Goal: Task Accomplishment & Management: Manage account settings

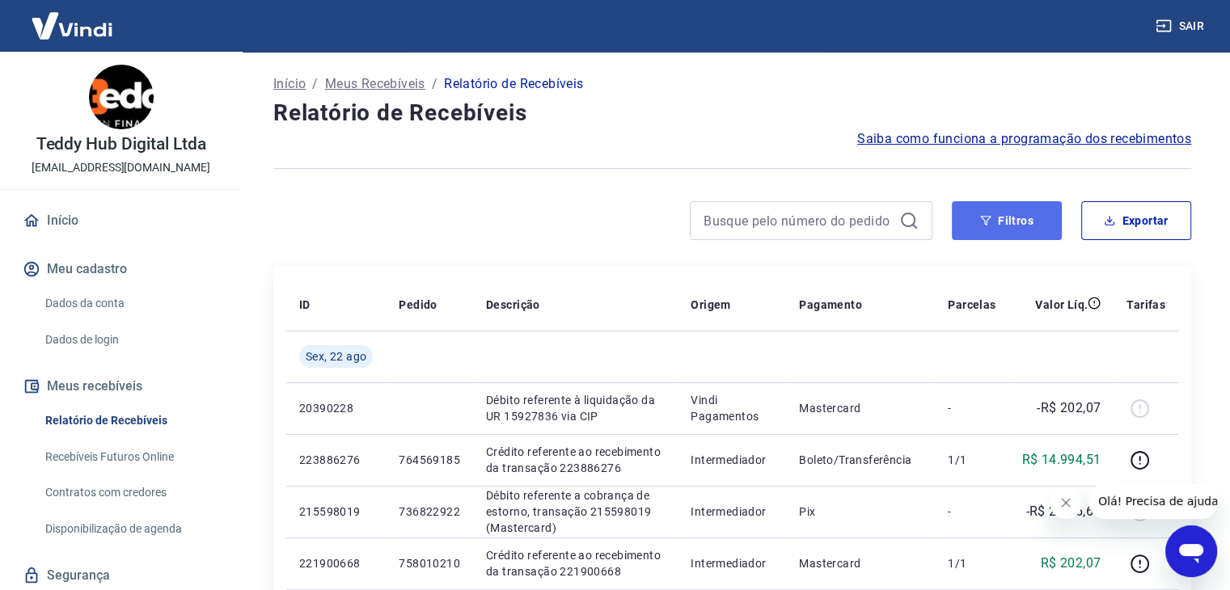
click at [1019, 206] on button "Filtros" at bounding box center [1007, 220] width 110 height 39
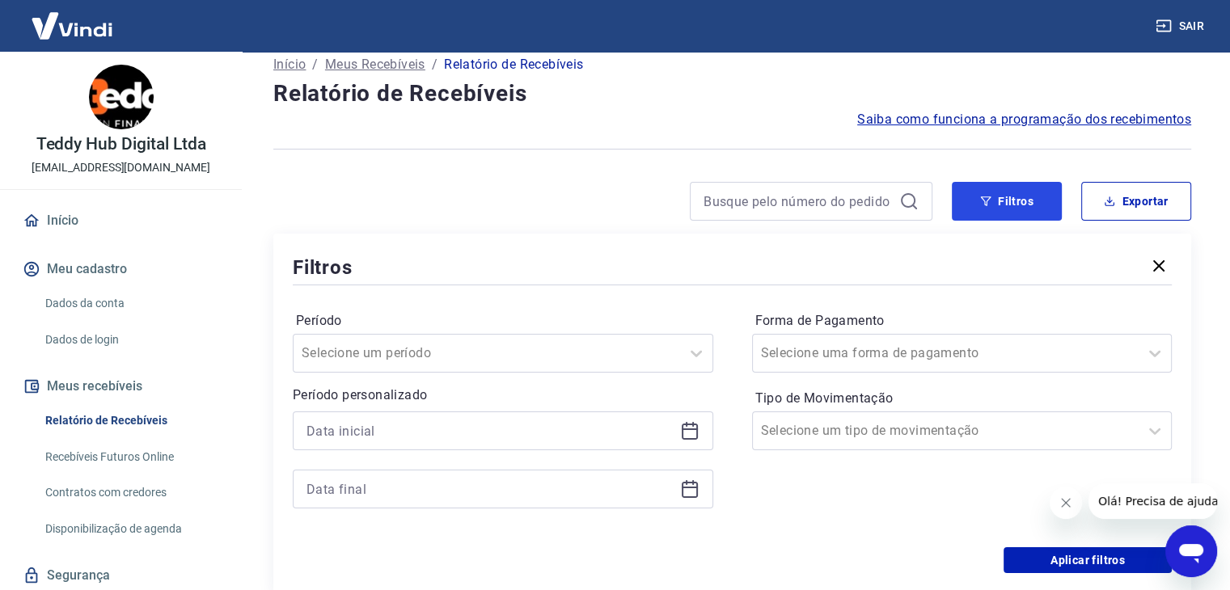
scroll to position [81, 0]
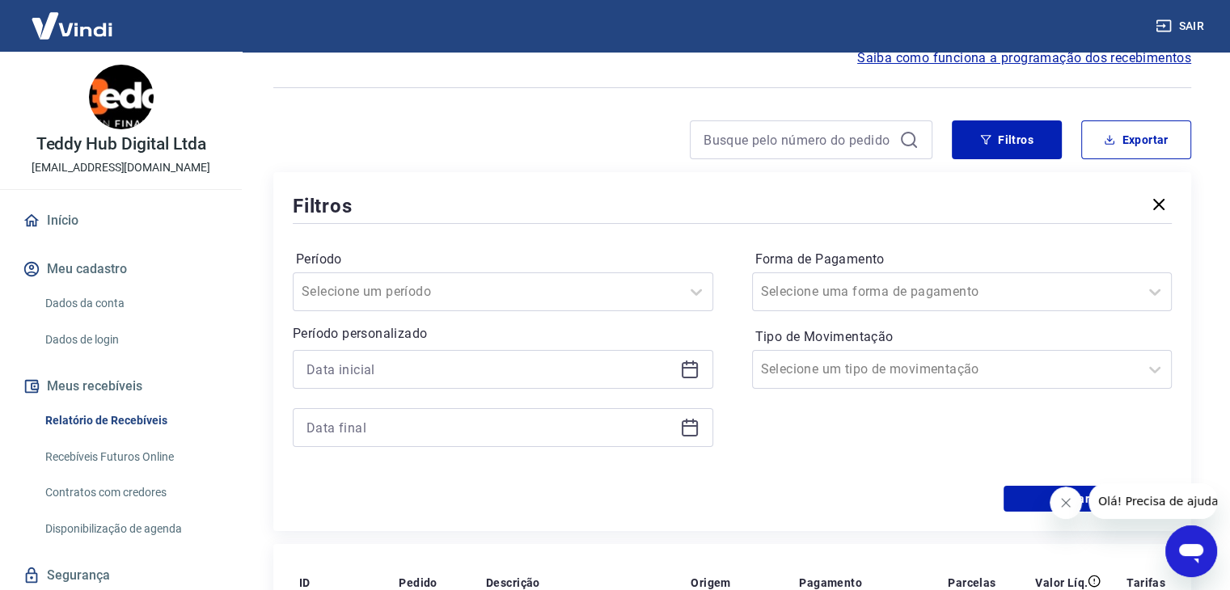
click at [606, 389] on div at bounding box center [503, 369] width 420 height 39
click at [593, 374] on input at bounding box center [489, 369] width 367 height 24
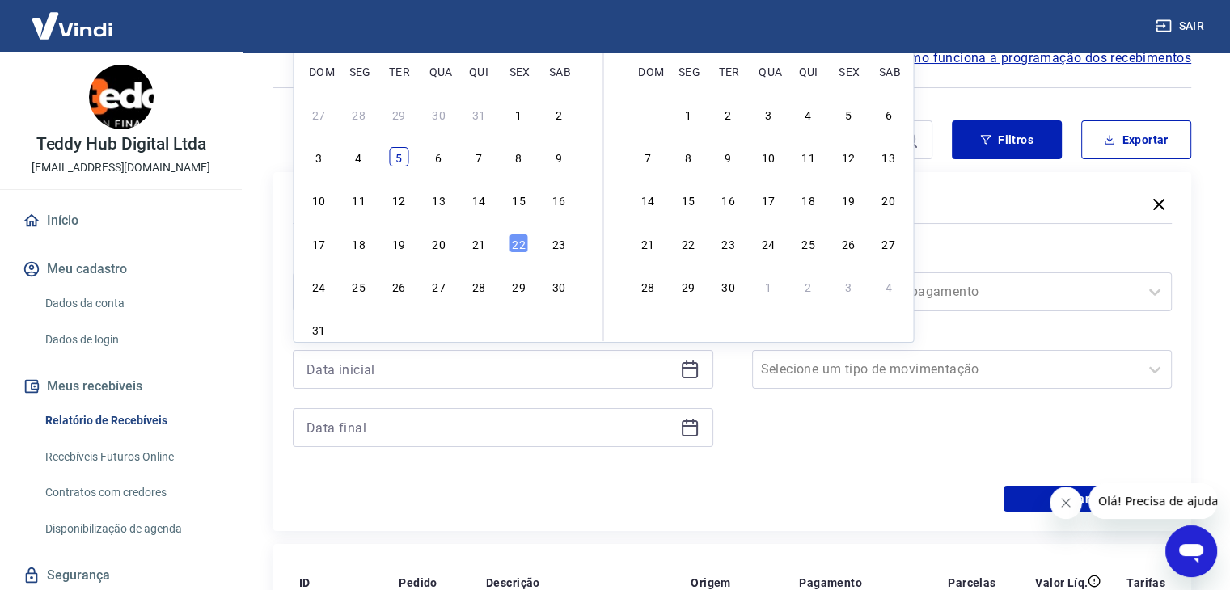
click at [398, 163] on div "5" at bounding box center [398, 156] width 19 height 19
type input "[DATE]"
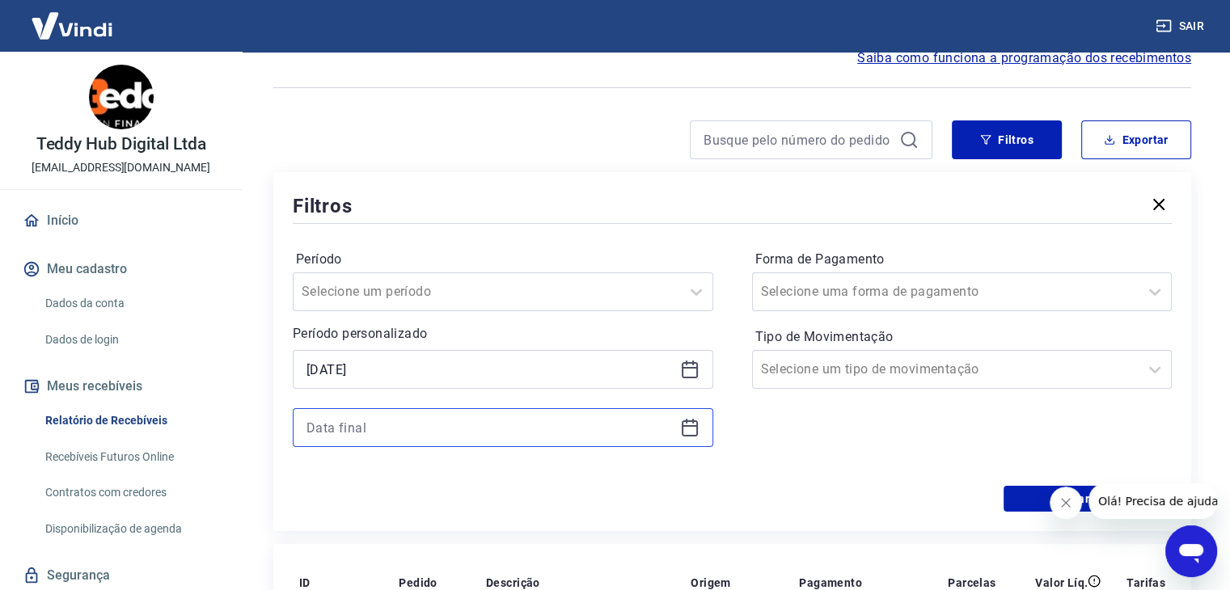
click at [634, 426] on input at bounding box center [489, 428] width 367 height 24
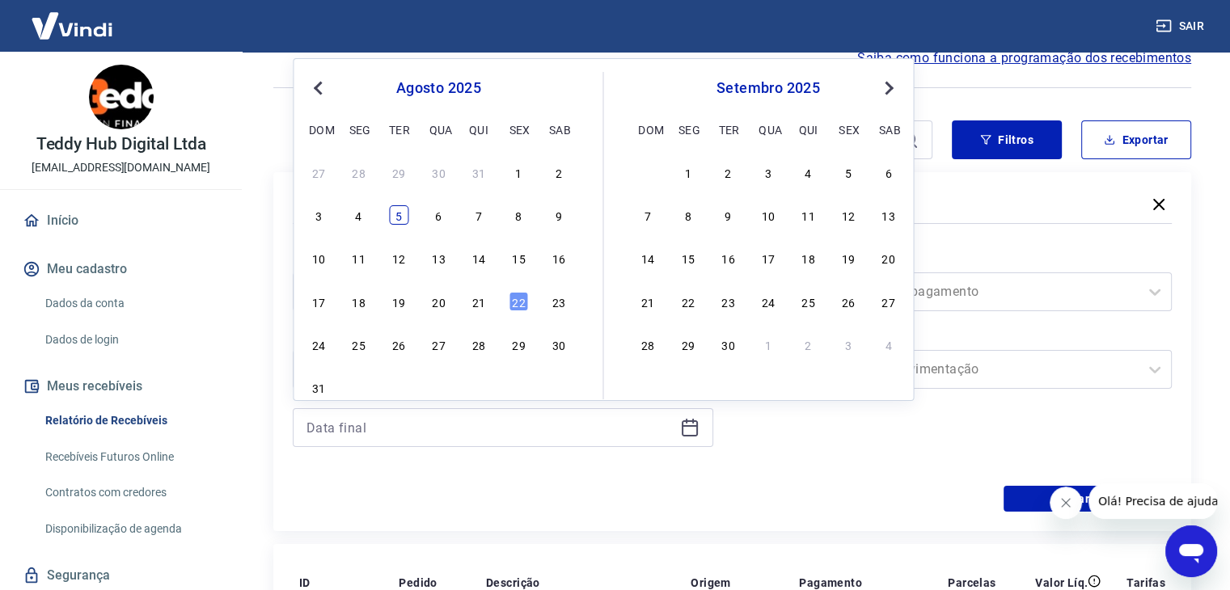
click at [393, 212] on div "5" at bounding box center [398, 214] width 19 height 19
type input "[DATE]"
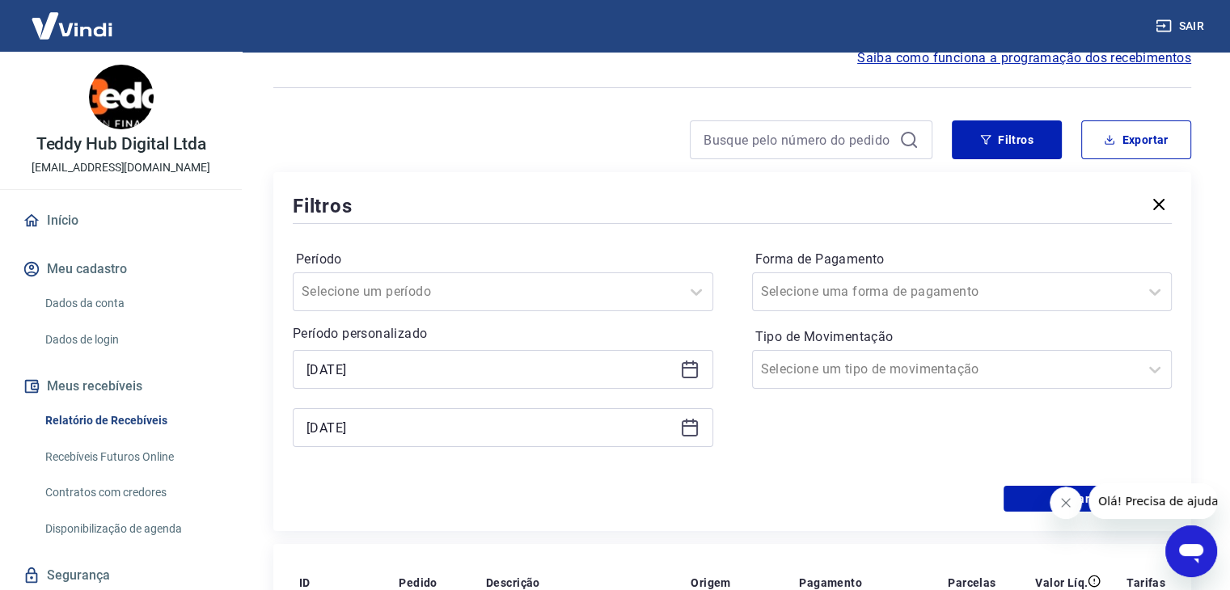
click at [1064, 510] on button "Fechar mensagem da empresa" at bounding box center [1065, 503] width 32 height 32
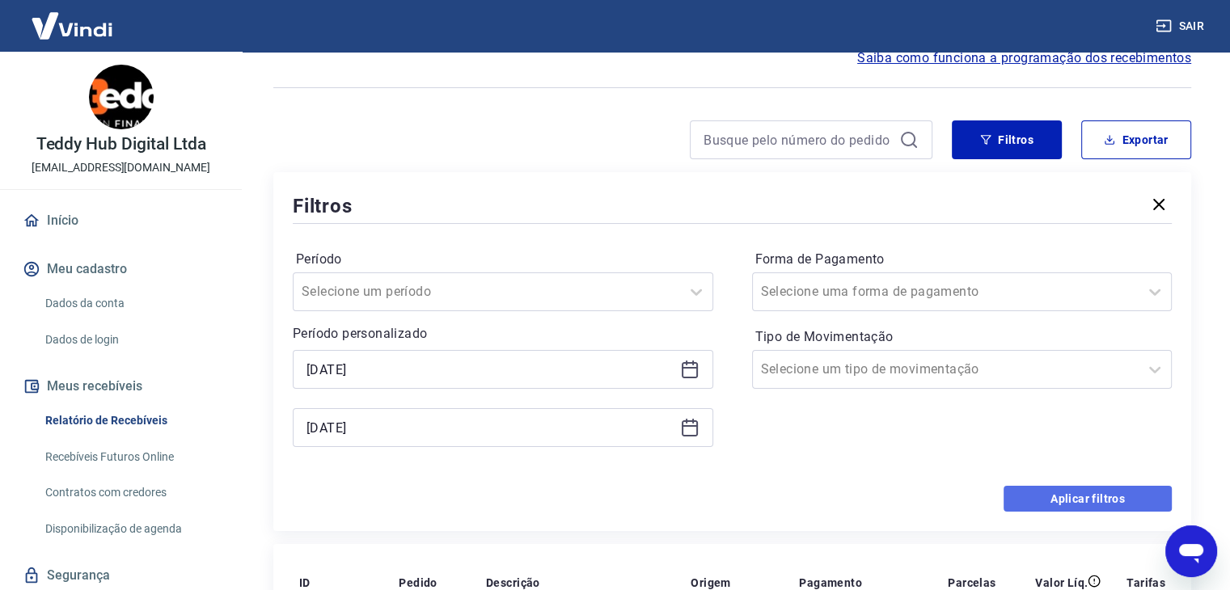
click at [1063, 505] on button "Aplicar filtros" at bounding box center [1087, 499] width 168 height 26
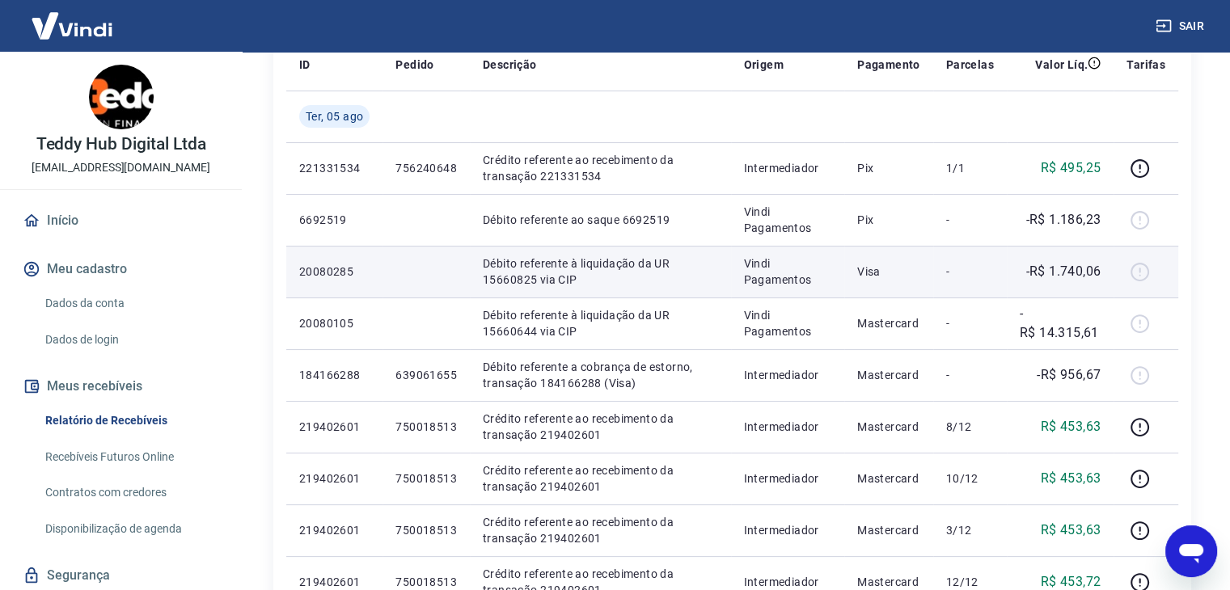
scroll to position [243, 0]
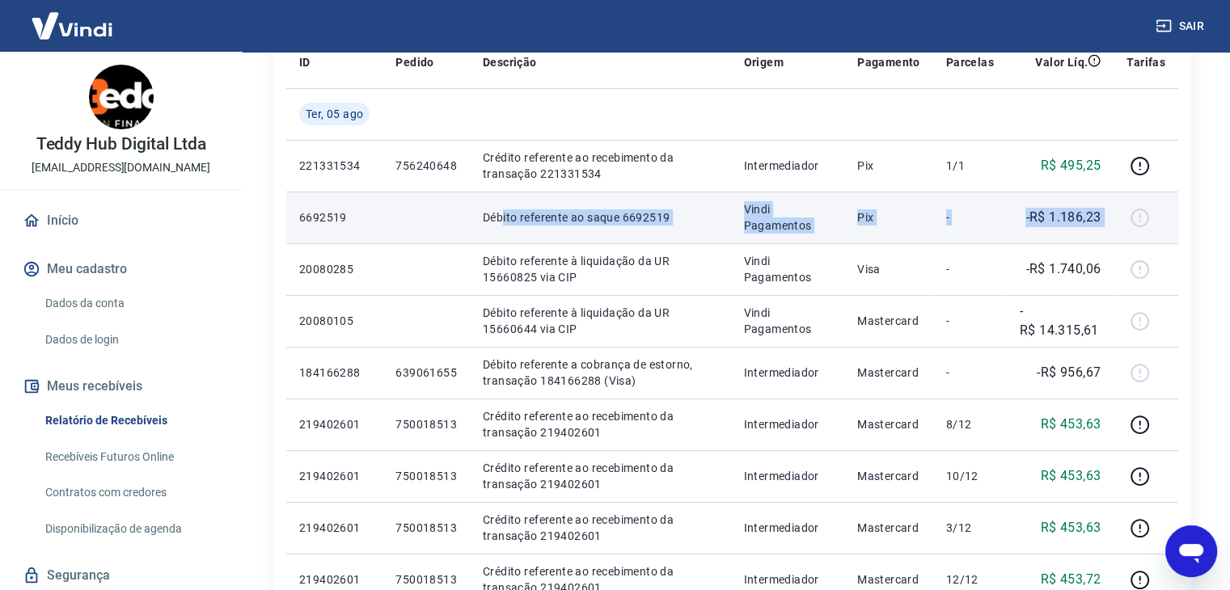
drag, startPoint x: 500, startPoint y: 214, endPoint x: 1114, endPoint y: 213, distance: 613.7
click at [1114, 213] on tr "6692519 Débito referente ao saque 6692519 Vindi Pagamentos Pix - -R$ 1.186,23" at bounding box center [732, 218] width 892 height 52
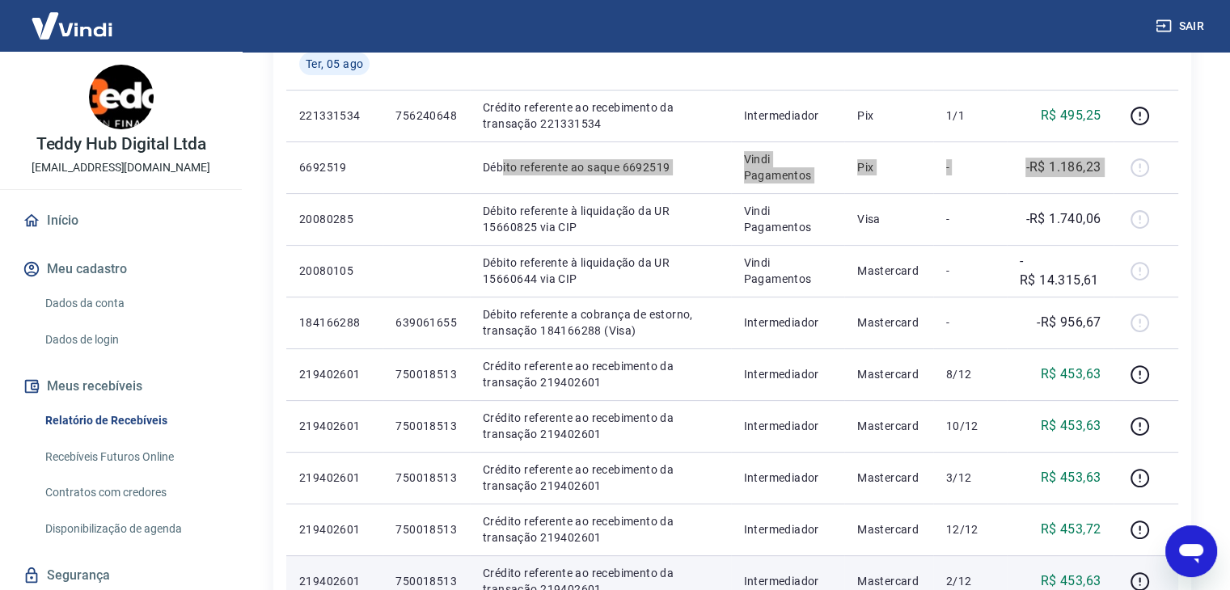
scroll to position [284, 0]
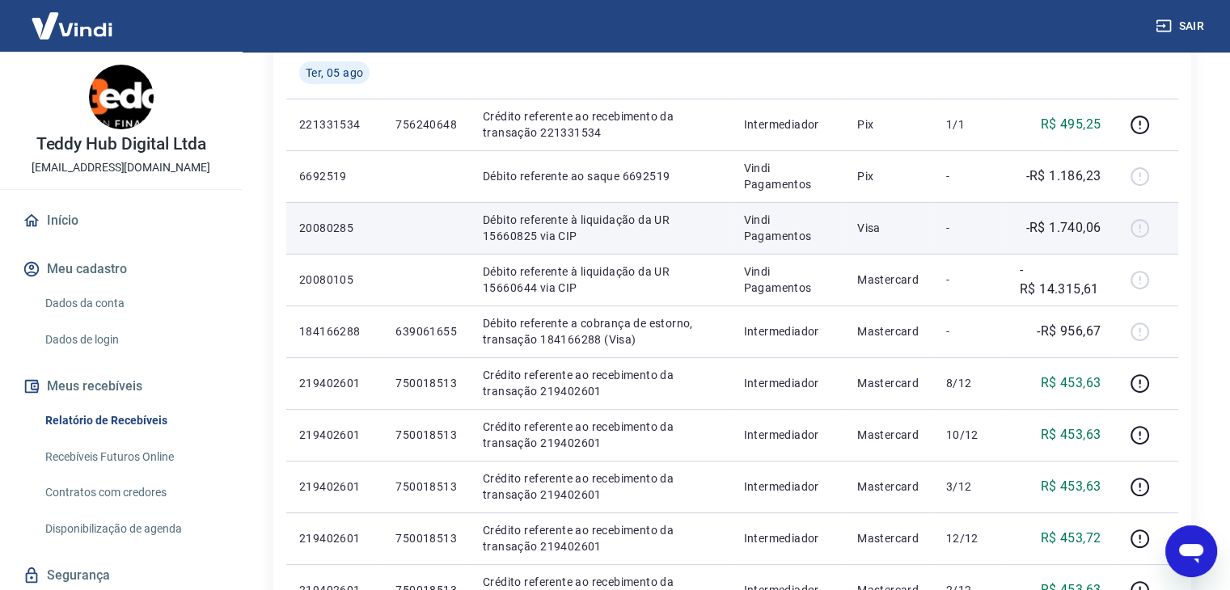
click at [976, 218] on td "-" at bounding box center [970, 228] width 74 height 52
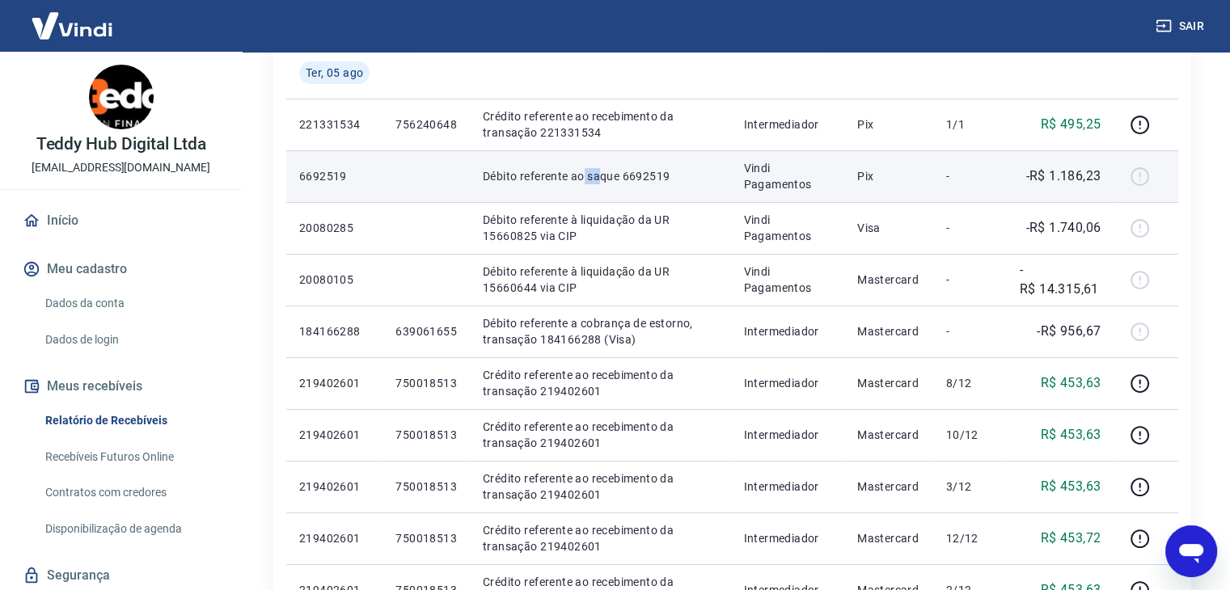
drag, startPoint x: 582, startPoint y: 190, endPoint x: 600, endPoint y: 191, distance: 17.8
click at [600, 191] on td "Débito referente ao saque 6692519" at bounding box center [600, 176] width 261 height 52
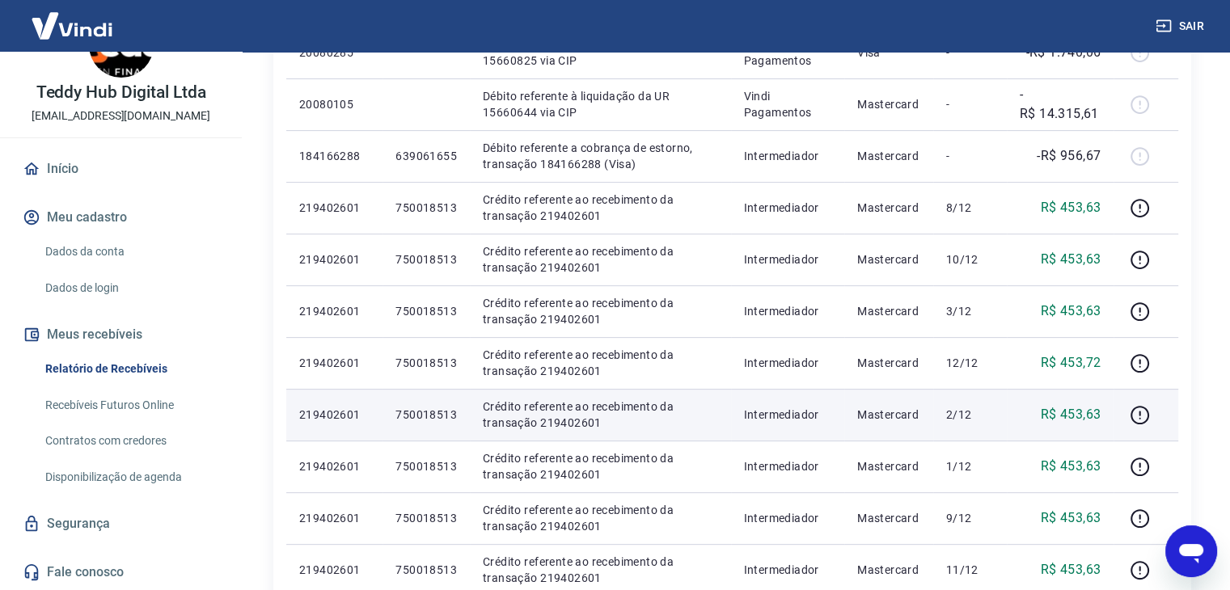
scroll to position [162, 0]
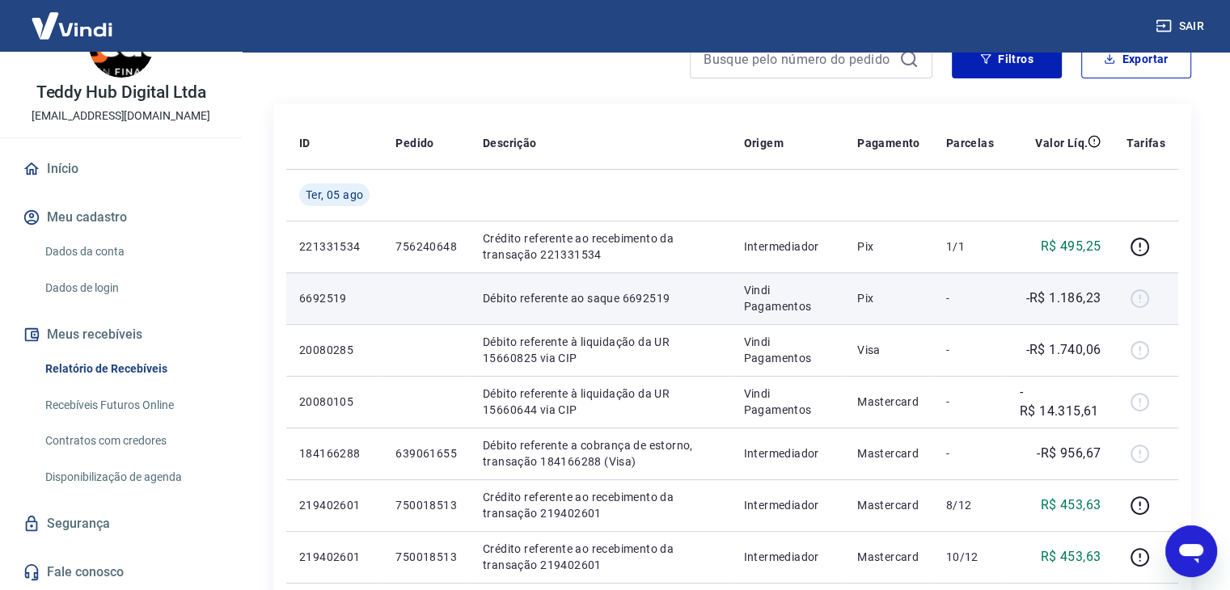
click at [550, 287] on td "Débito referente ao saque 6692519" at bounding box center [600, 298] width 261 height 52
click at [546, 301] on p "Débito referente ao saque 6692519" at bounding box center [600, 298] width 235 height 16
drag, startPoint x: 314, startPoint y: 293, endPoint x: 328, endPoint y: 296, distance: 14.8
click at [328, 296] on p "6692519" at bounding box center [334, 298] width 70 height 16
click at [310, 302] on p "6692519" at bounding box center [334, 298] width 70 height 16
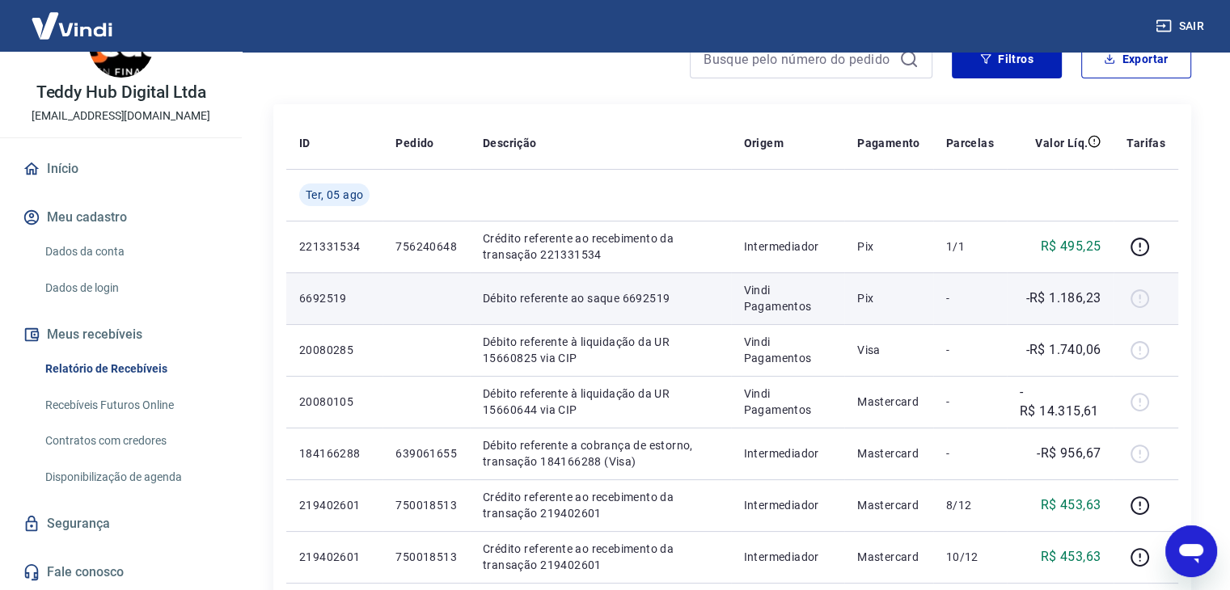
click at [298, 299] on td "6692519" at bounding box center [334, 298] width 96 height 52
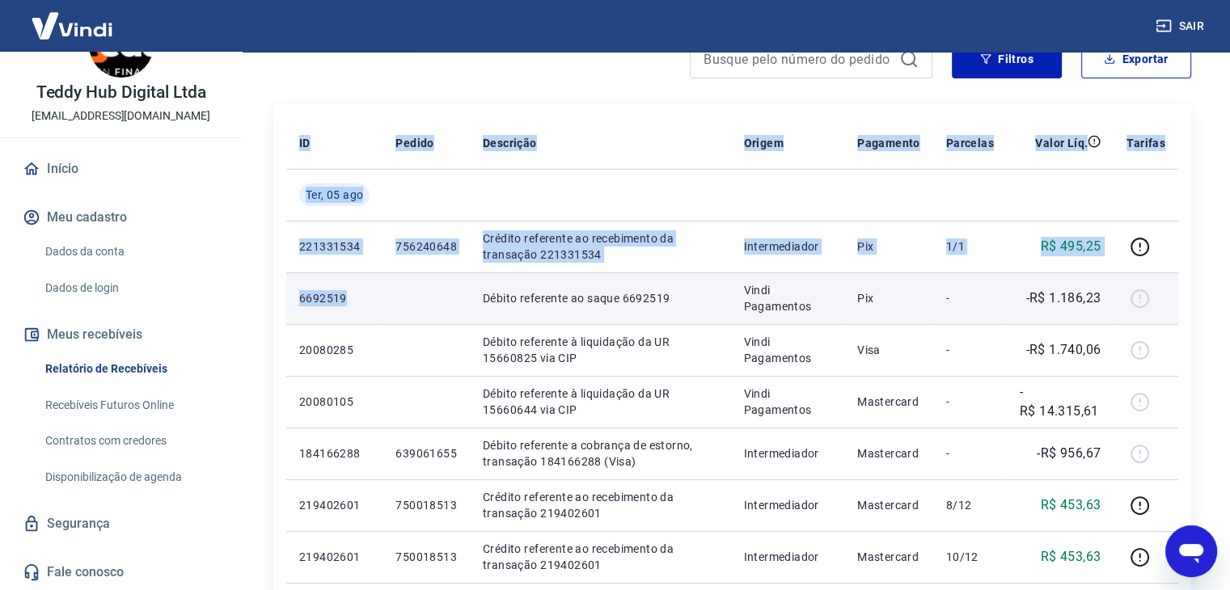
drag, startPoint x: 285, startPoint y: 302, endPoint x: 401, endPoint y: 302, distance: 116.4
click at [401, 302] on td at bounding box center [425, 298] width 87 height 52
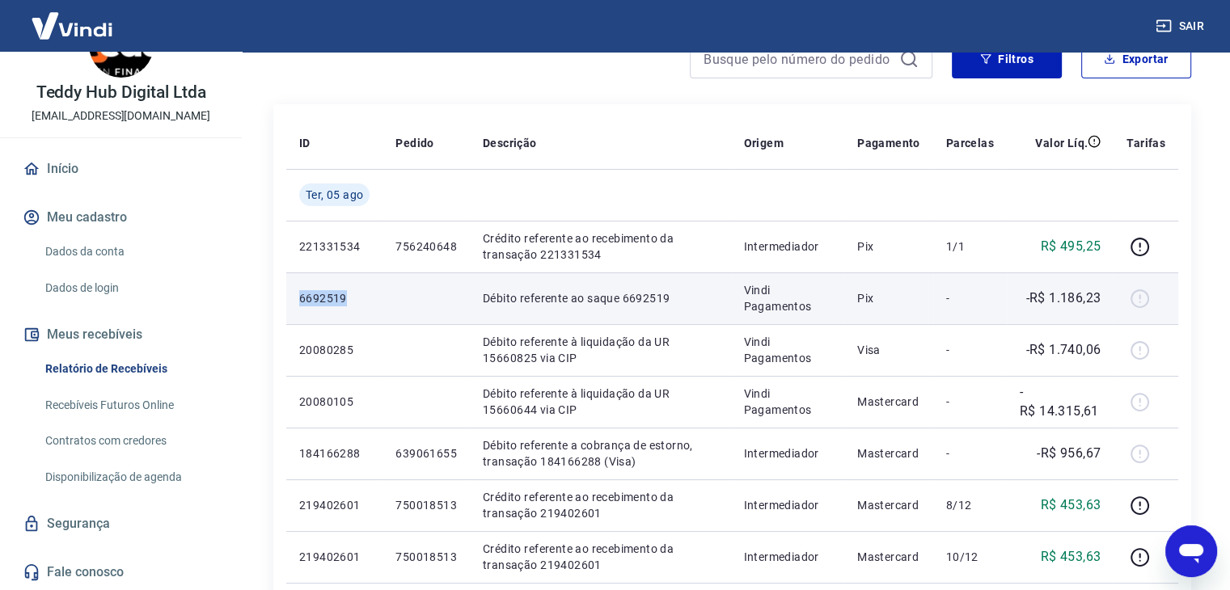
drag, startPoint x: 300, startPoint y: 298, endPoint x: 353, endPoint y: 302, distance: 52.7
click at [353, 302] on p "6692519" at bounding box center [334, 298] width 70 height 16
copy p "6692519"
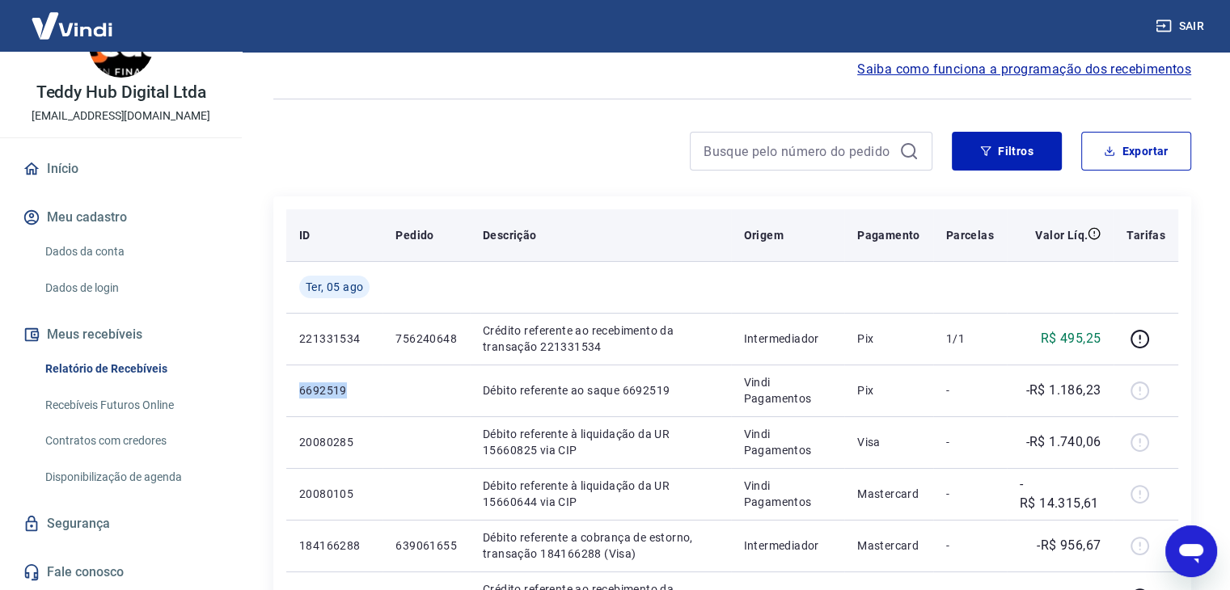
scroll to position [0, 0]
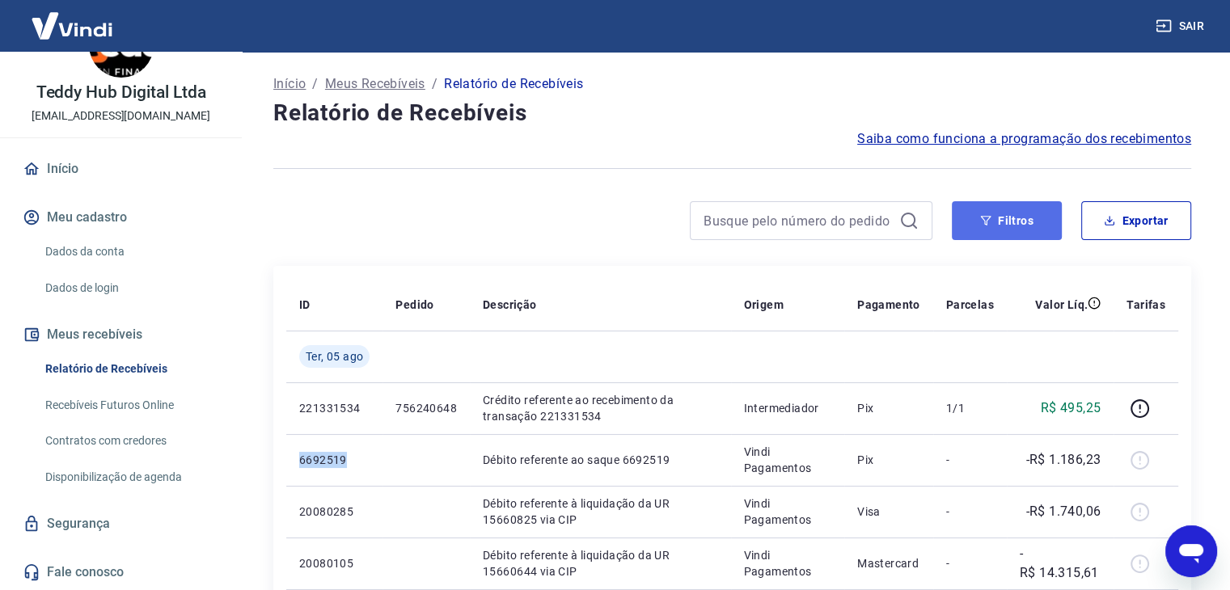
click at [1039, 216] on button "Filtros" at bounding box center [1007, 220] width 110 height 39
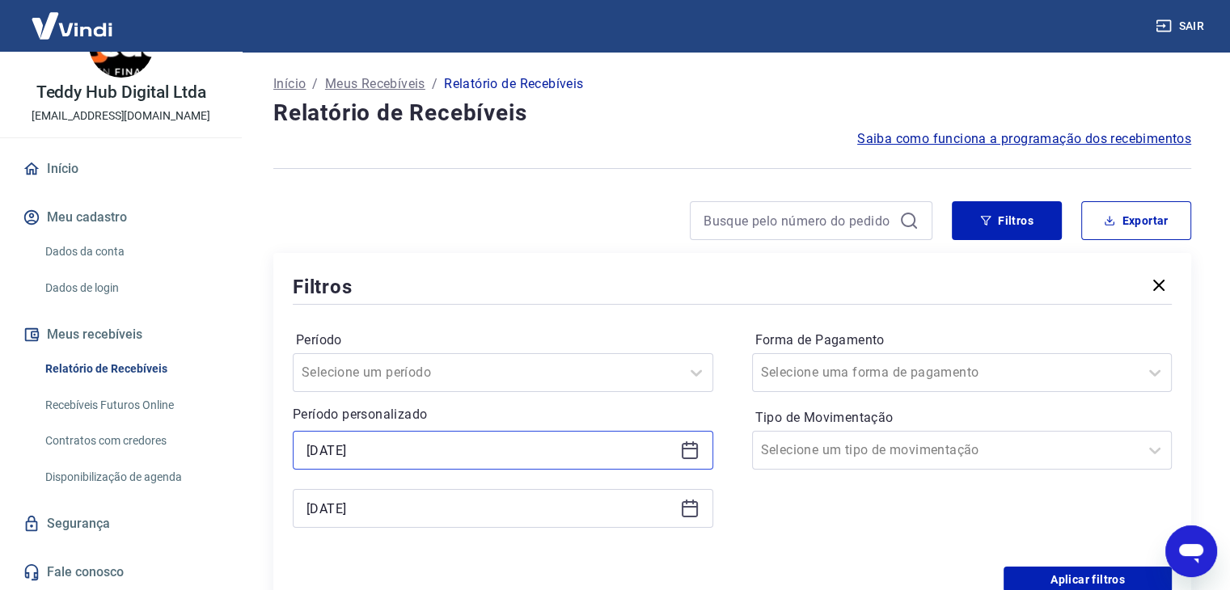
click at [495, 462] on input "[DATE]" at bounding box center [489, 450] width 367 height 24
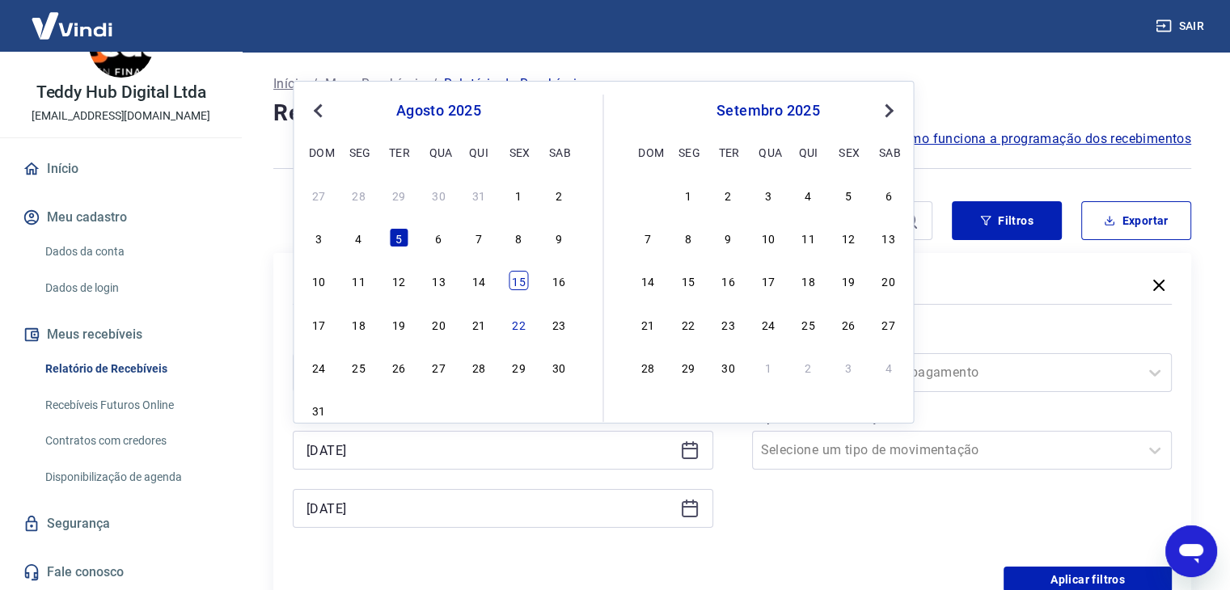
click at [519, 279] on div "15" at bounding box center [518, 280] width 19 height 19
type input "15/08/2025"
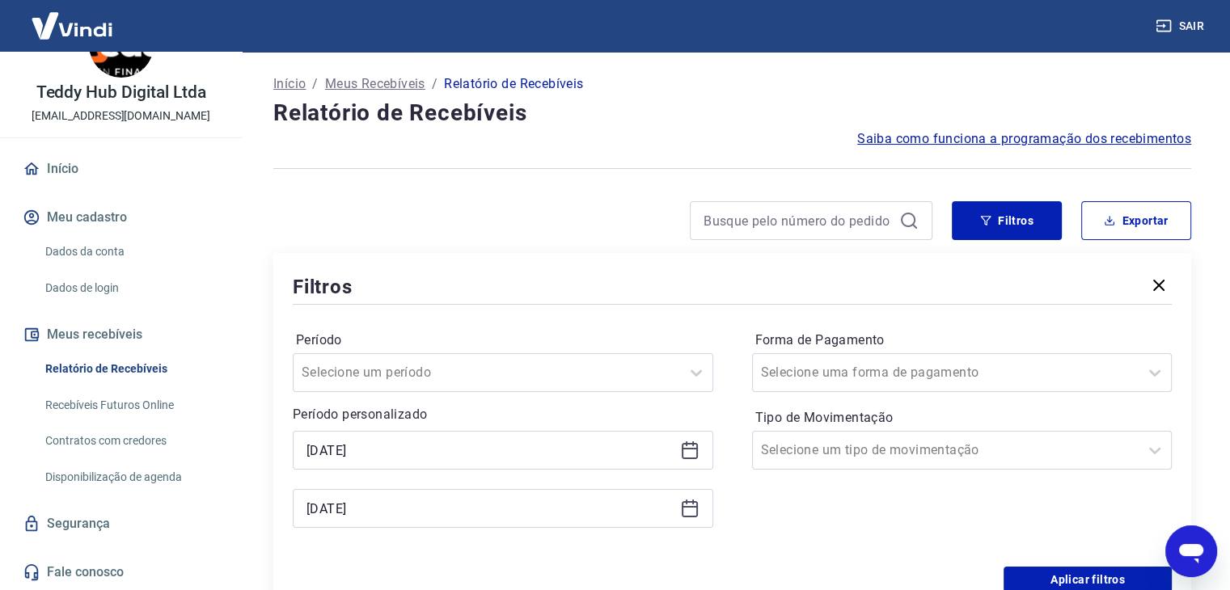
click at [695, 517] on icon at bounding box center [690, 509] width 16 height 16
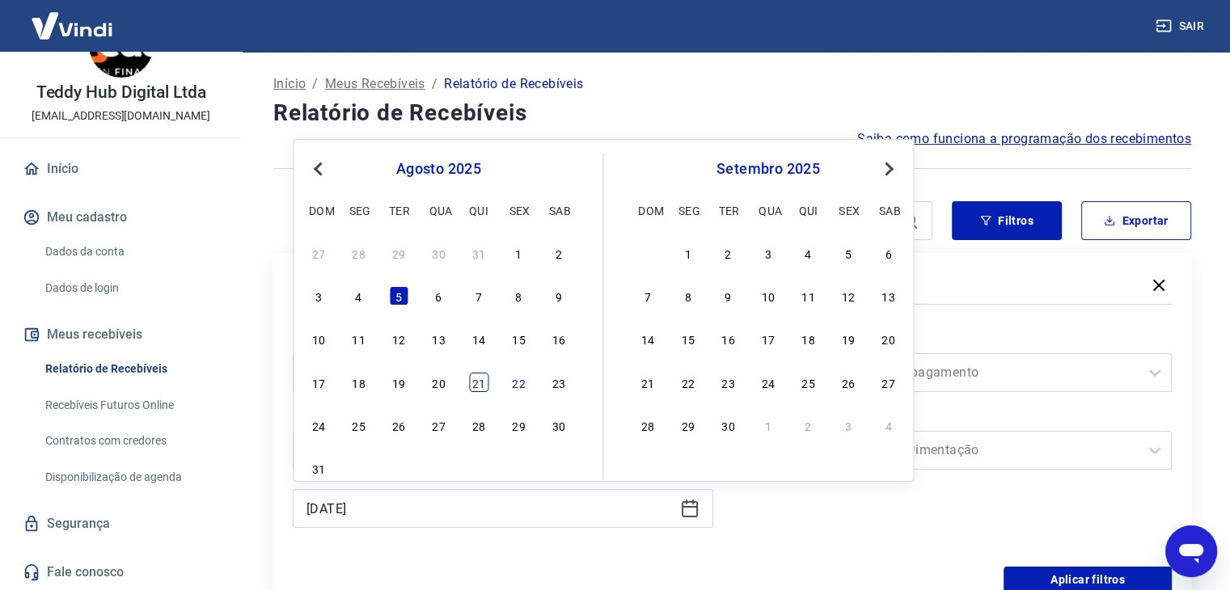
click at [484, 383] on div "21" at bounding box center [478, 382] width 19 height 19
type input "21/08/2025"
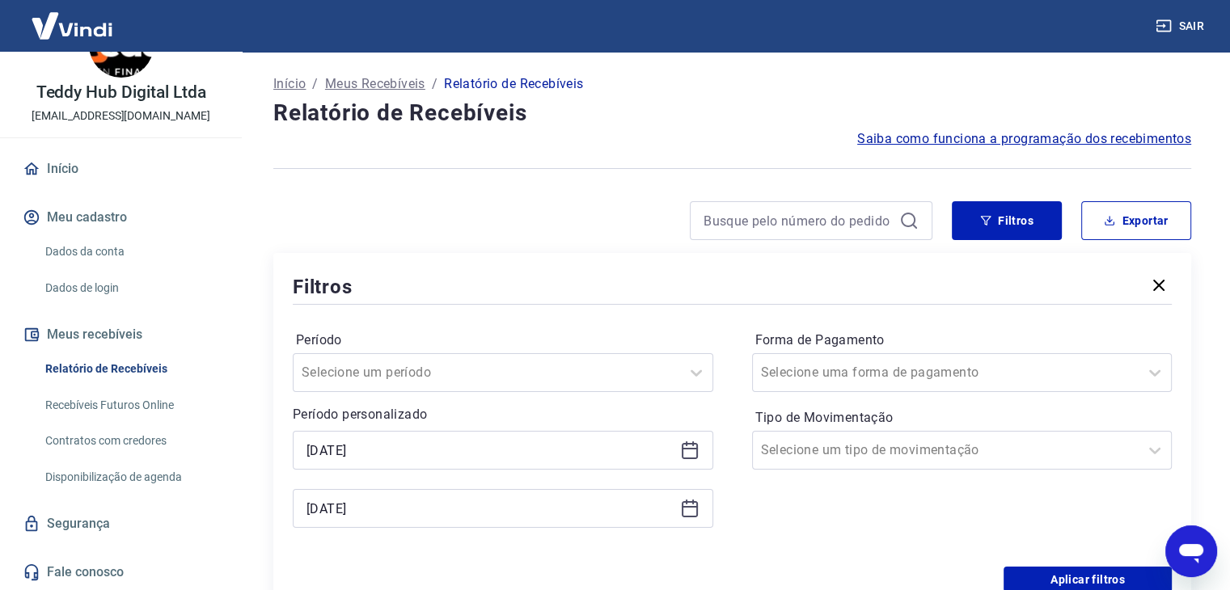
scroll to position [81, 0]
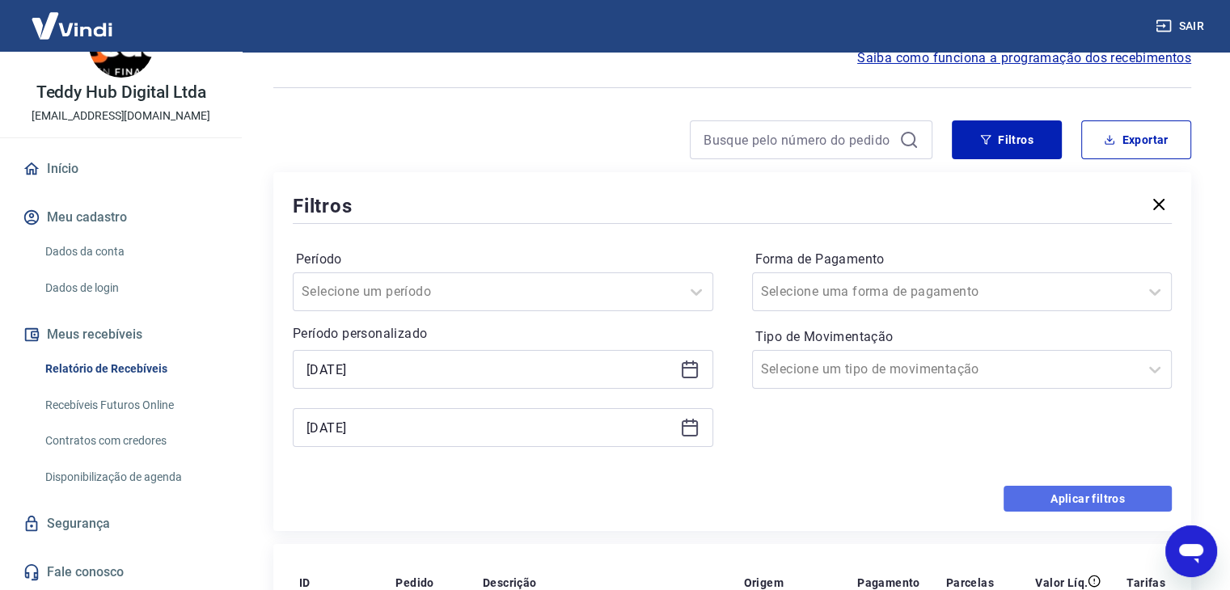
click at [1054, 490] on button "Aplicar filtros" at bounding box center [1087, 499] width 168 height 26
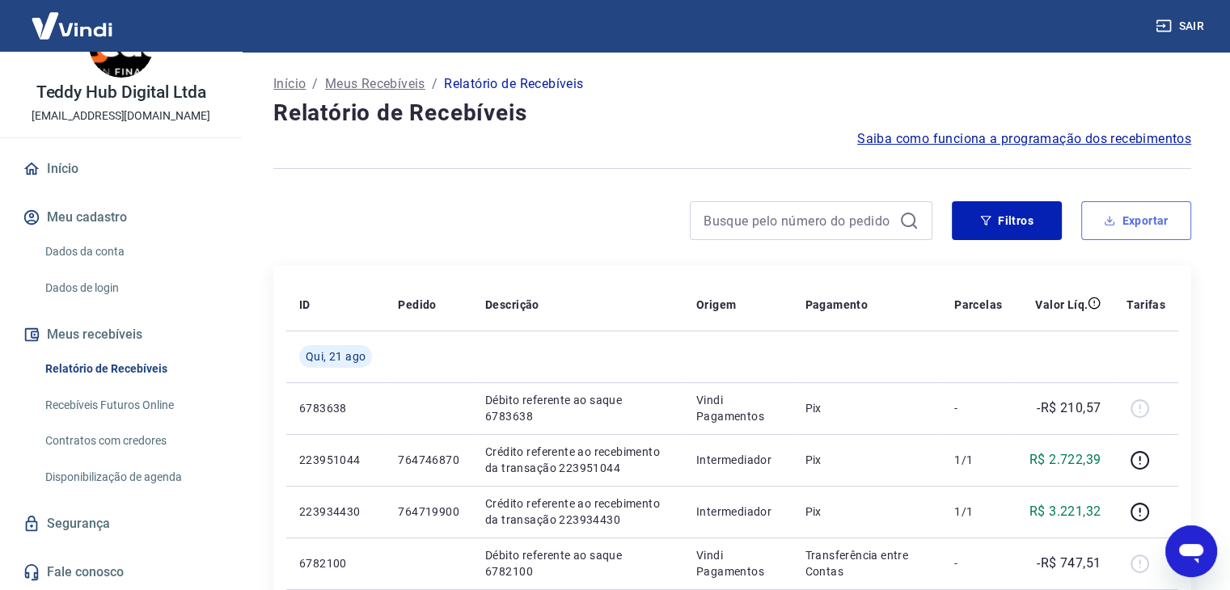
click at [1123, 225] on button "Exportar" at bounding box center [1136, 220] width 110 height 39
type input "15/08/2025"
type input "21/08/2025"
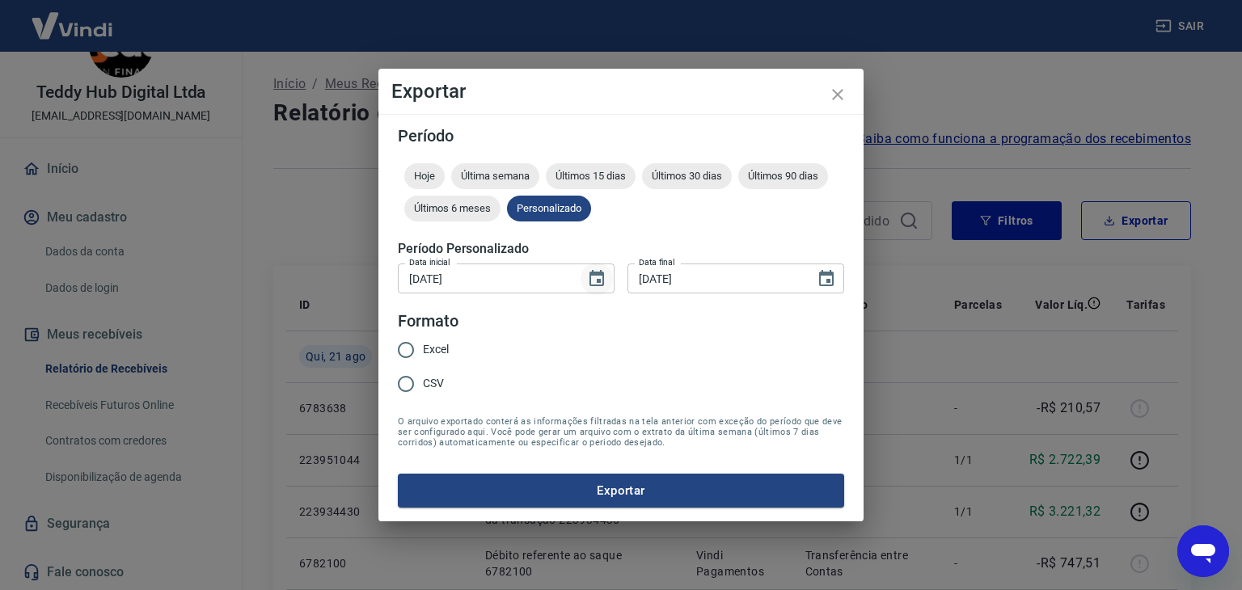
click at [600, 280] on icon "Choose date, selected date is 15 de ago de 2025" at bounding box center [596, 278] width 15 height 16
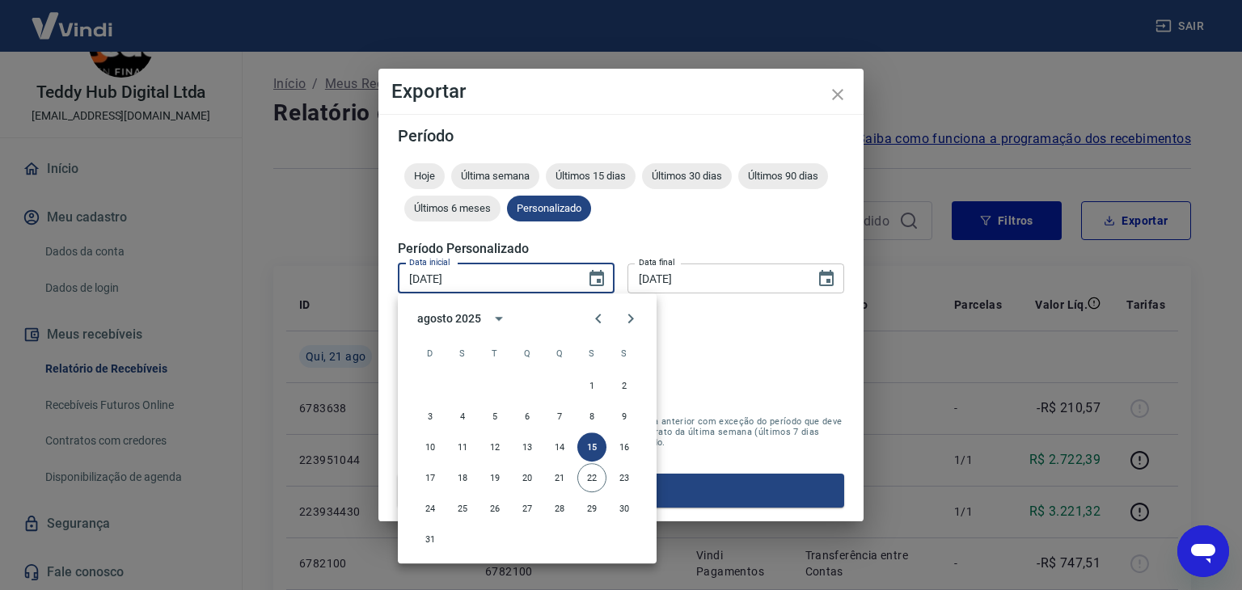
click at [836, 360] on form "Período Hoje Última semana Últimos 15 dias Últimos 30 dias Últimos 90 dias Últi…" at bounding box center [621, 318] width 446 height 380
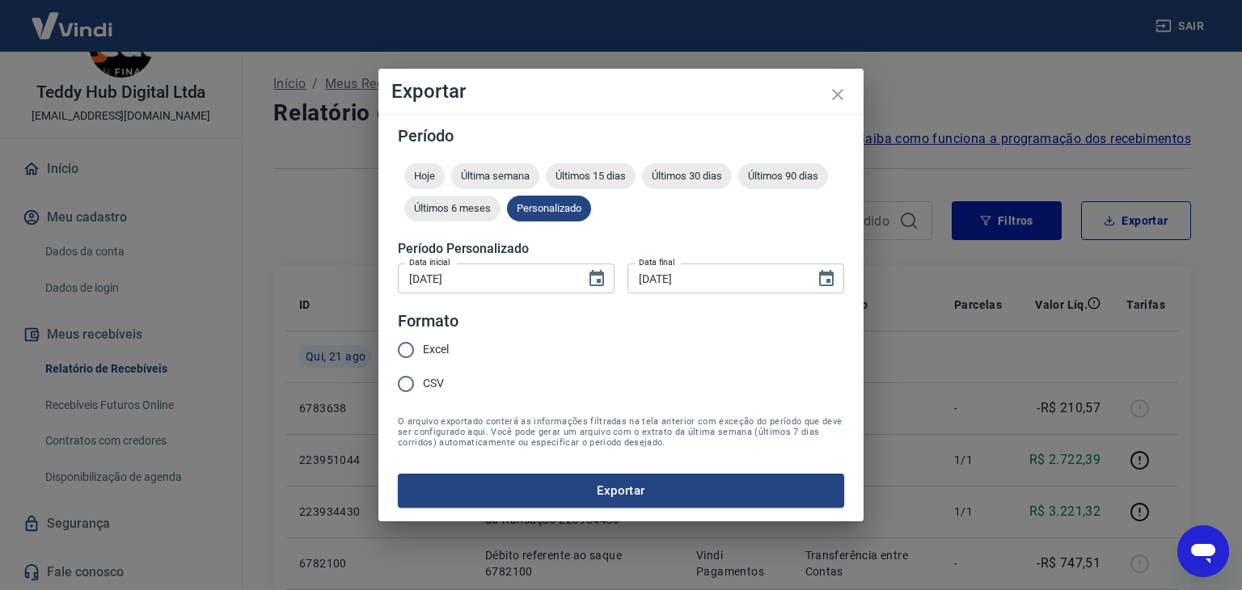
click at [441, 361] on label "Excel" at bounding box center [419, 350] width 60 height 34
click at [423, 361] on input "Excel" at bounding box center [406, 350] width 34 height 34
radio input "true"
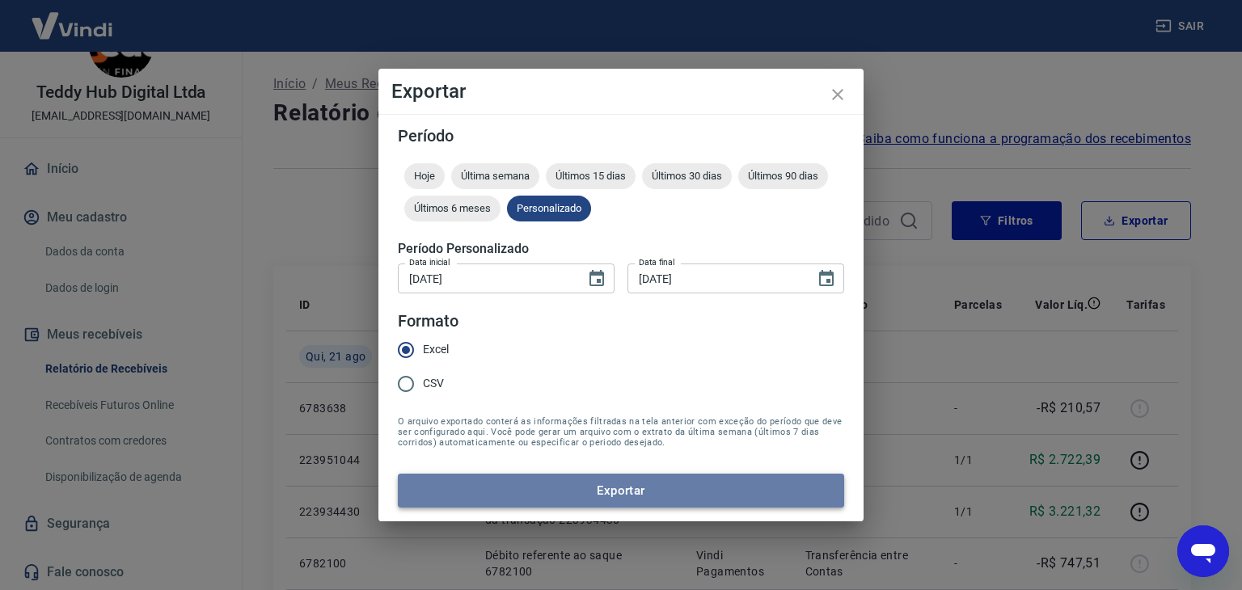
click at [592, 492] on button "Exportar" at bounding box center [621, 491] width 446 height 34
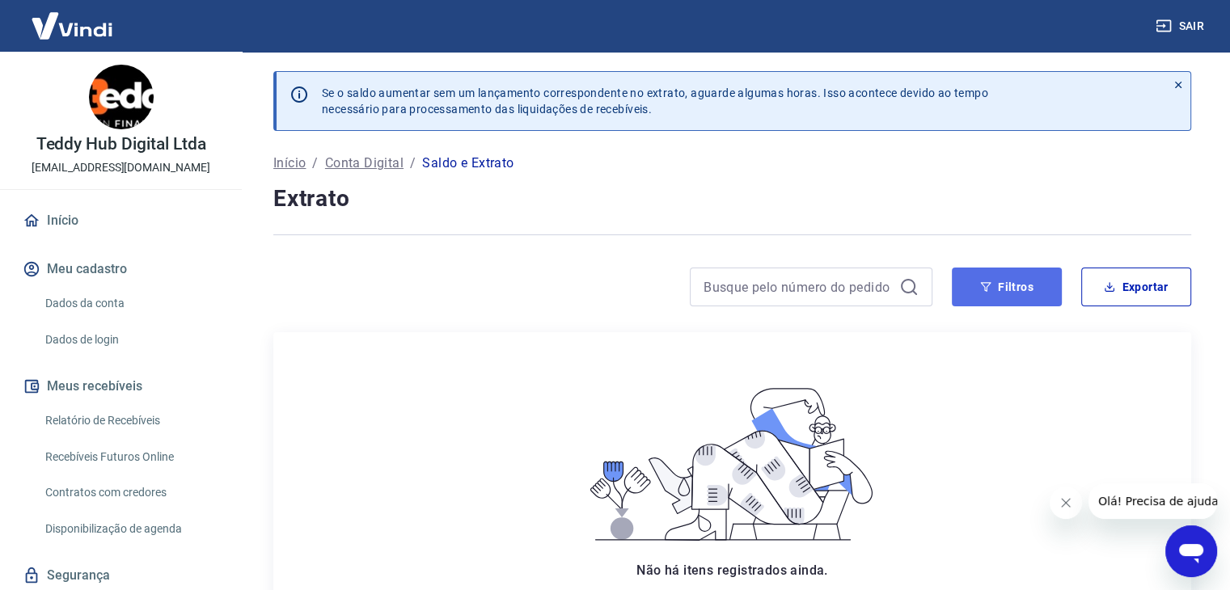
click at [999, 276] on button "Filtros" at bounding box center [1007, 287] width 110 height 39
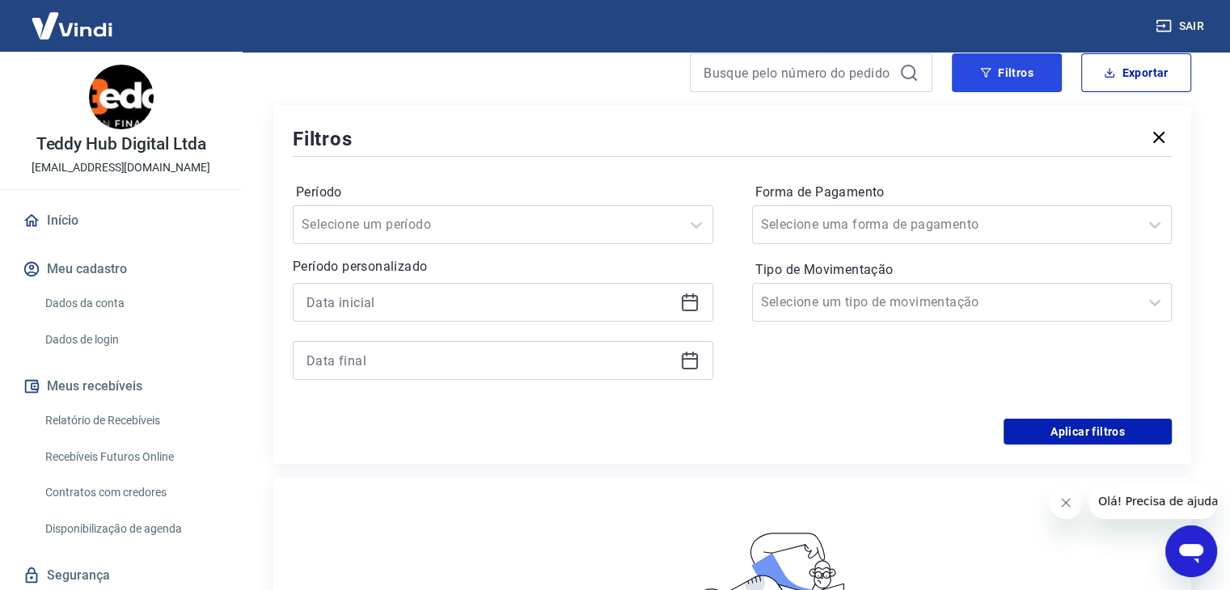
scroll to position [243, 0]
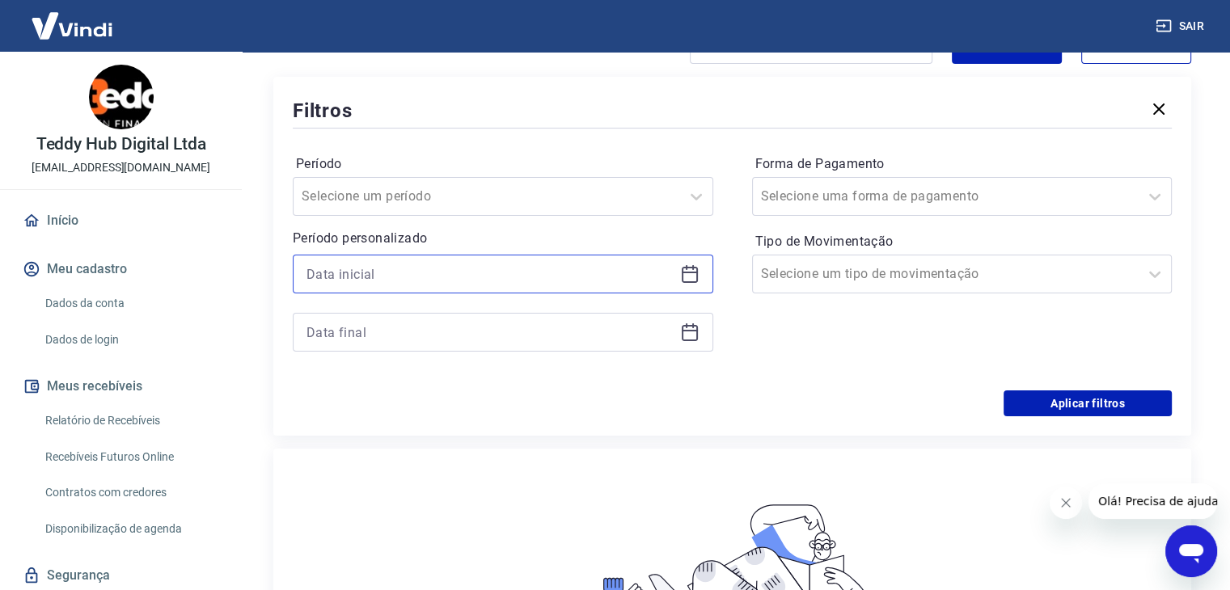
click at [466, 277] on input at bounding box center [489, 274] width 367 height 24
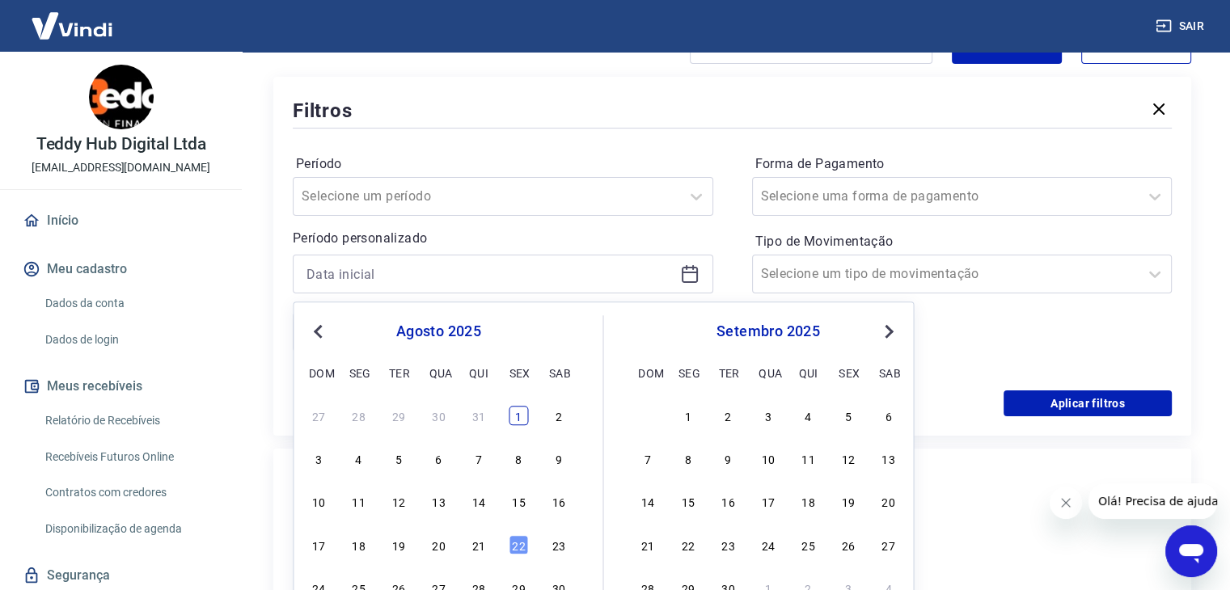
click at [522, 418] on div "1" at bounding box center [518, 415] width 19 height 19
type input "[DATE]"
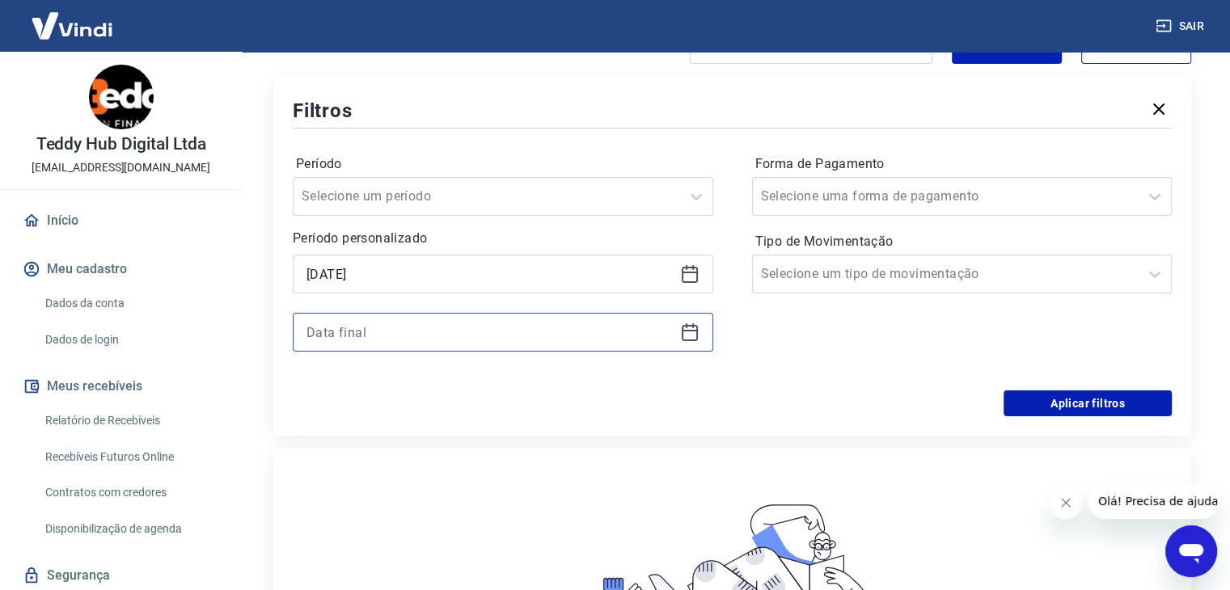
click at [527, 341] on input at bounding box center [489, 332] width 367 height 24
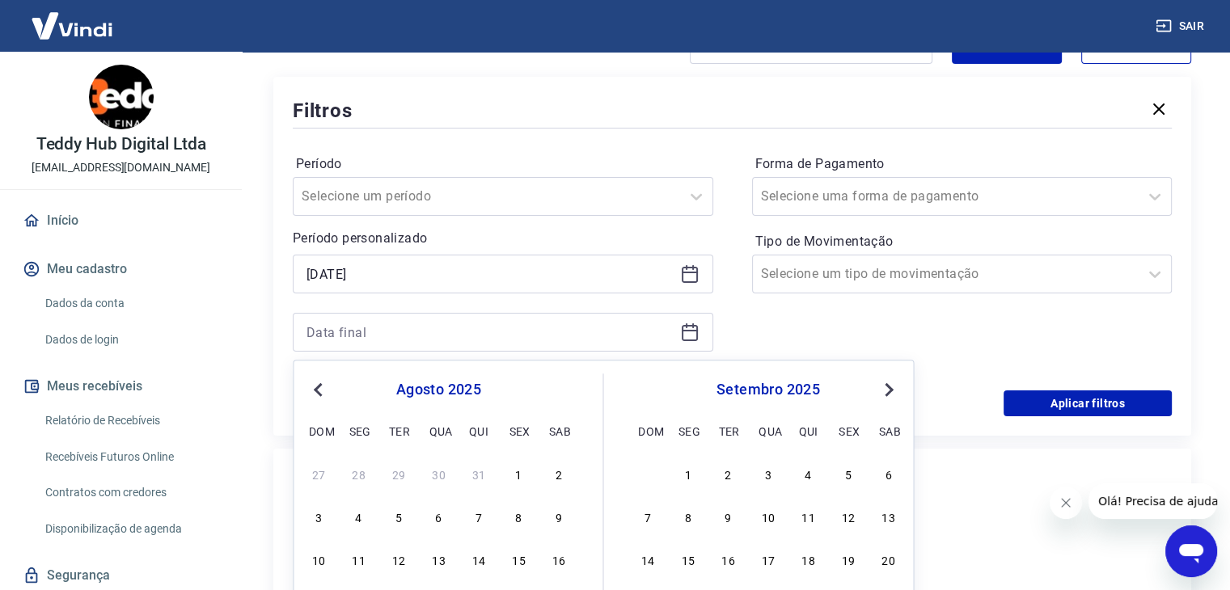
click at [553, 515] on div "9" at bounding box center [558, 516] width 19 height 19
type input "[DATE]"
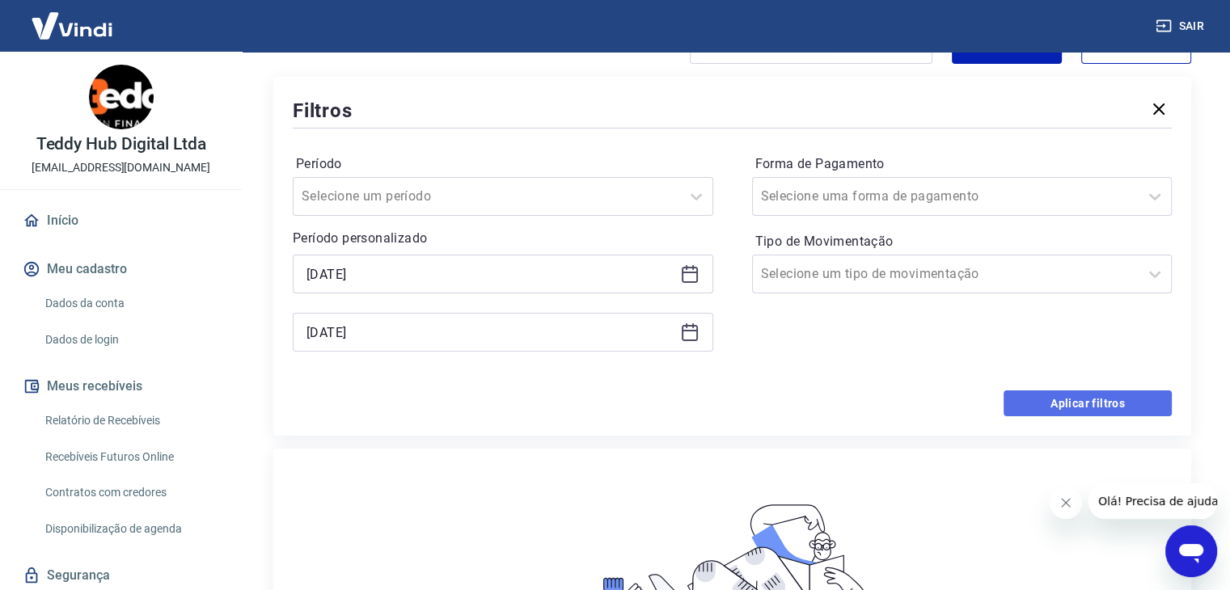
click at [1073, 406] on button "Aplicar filtros" at bounding box center [1087, 404] width 168 height 26
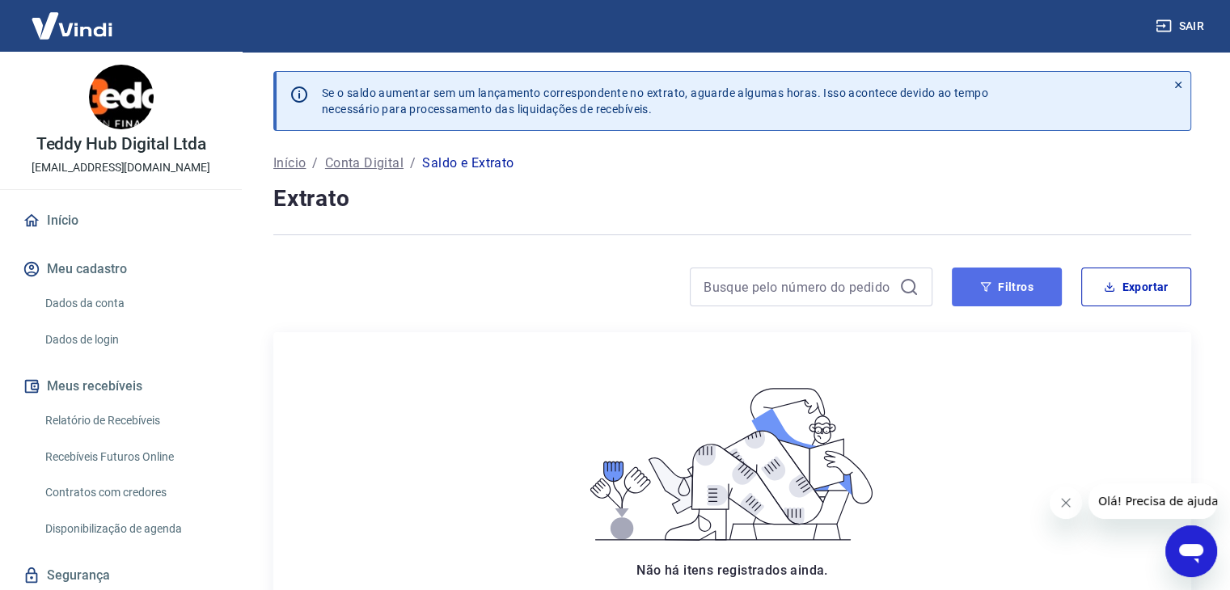
click at [1007, 279] on button "Filtros" at bounding box center [1007, 287] width 110 height 39
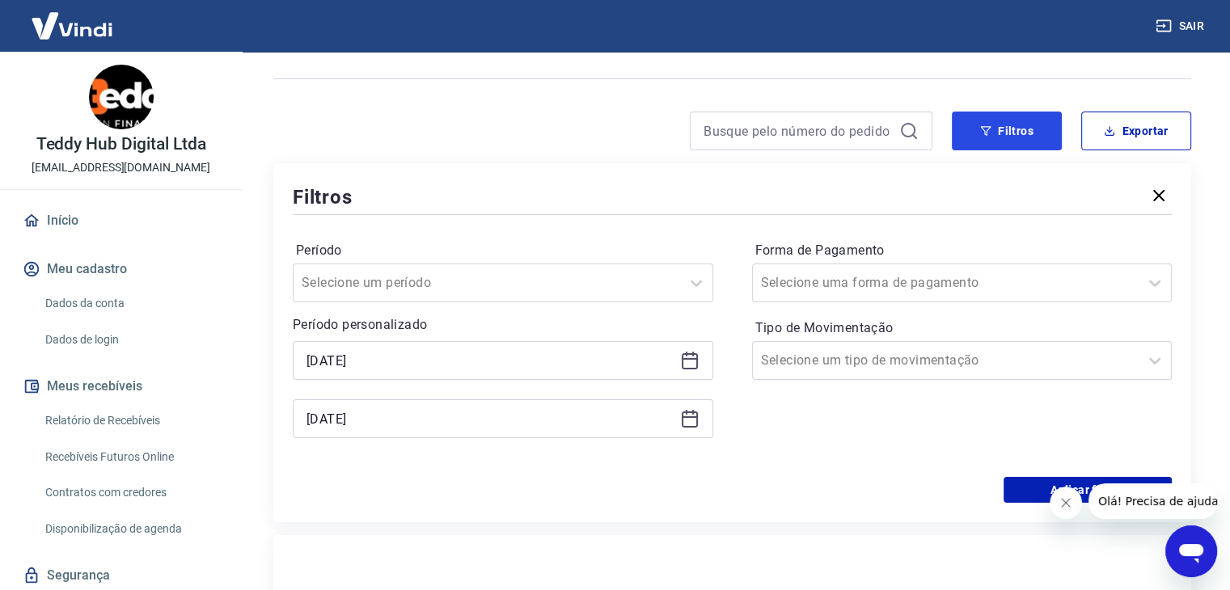
scroll to position [162, 0]
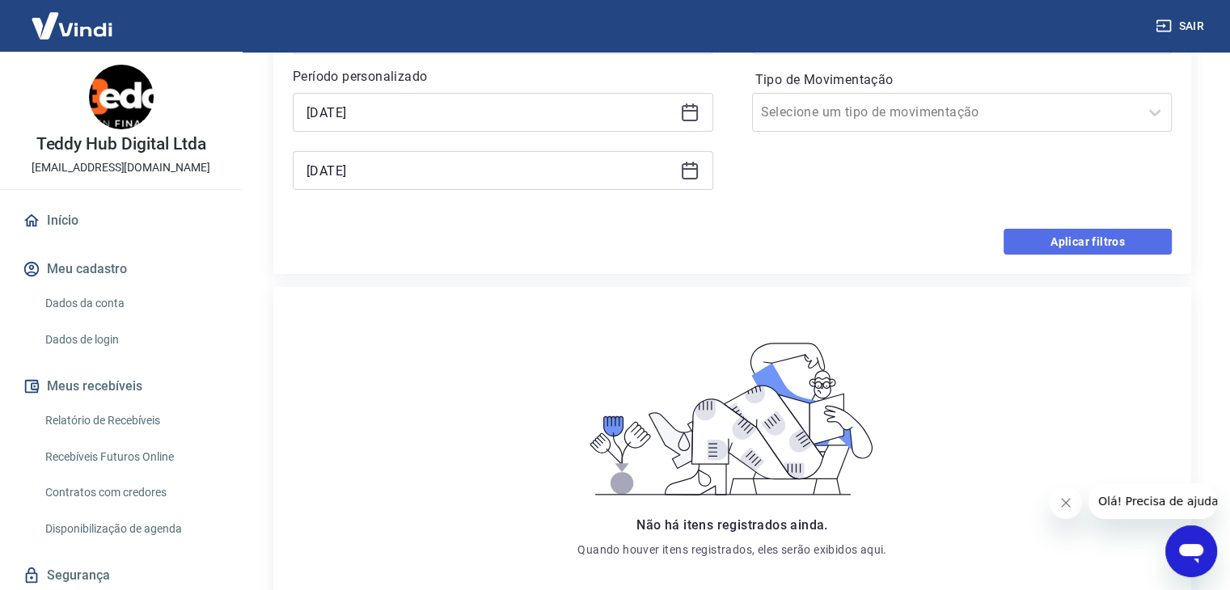
click at [1058, 231] on button "Aplicar filtros" at bounding box center [1087, 242] width 168 height 26
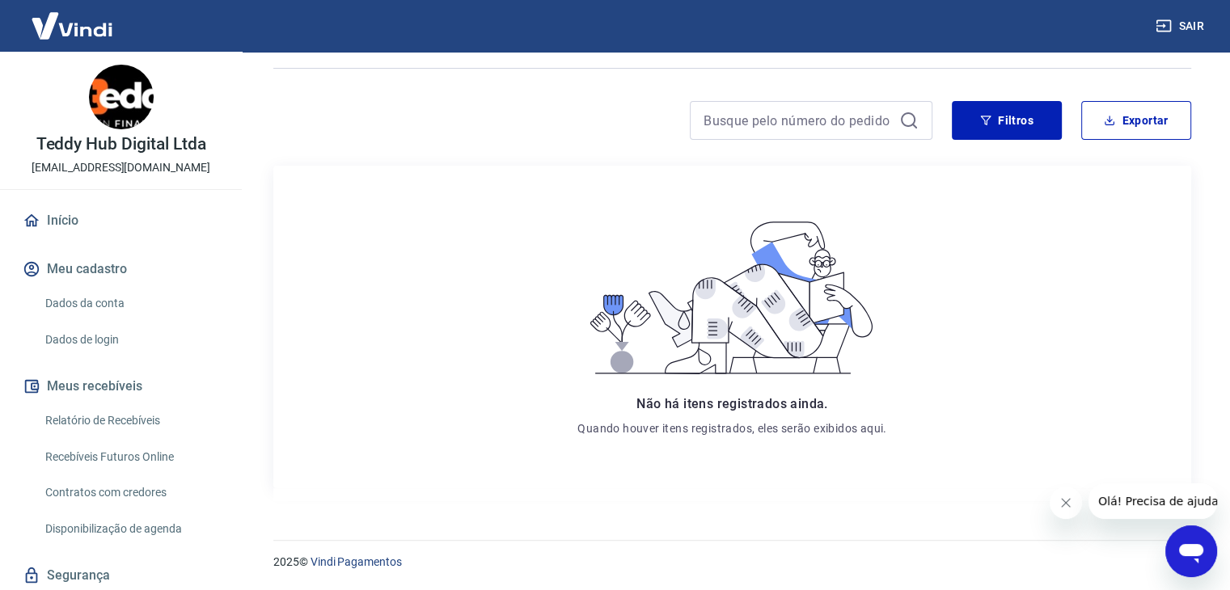
scroll to position [0, 0]
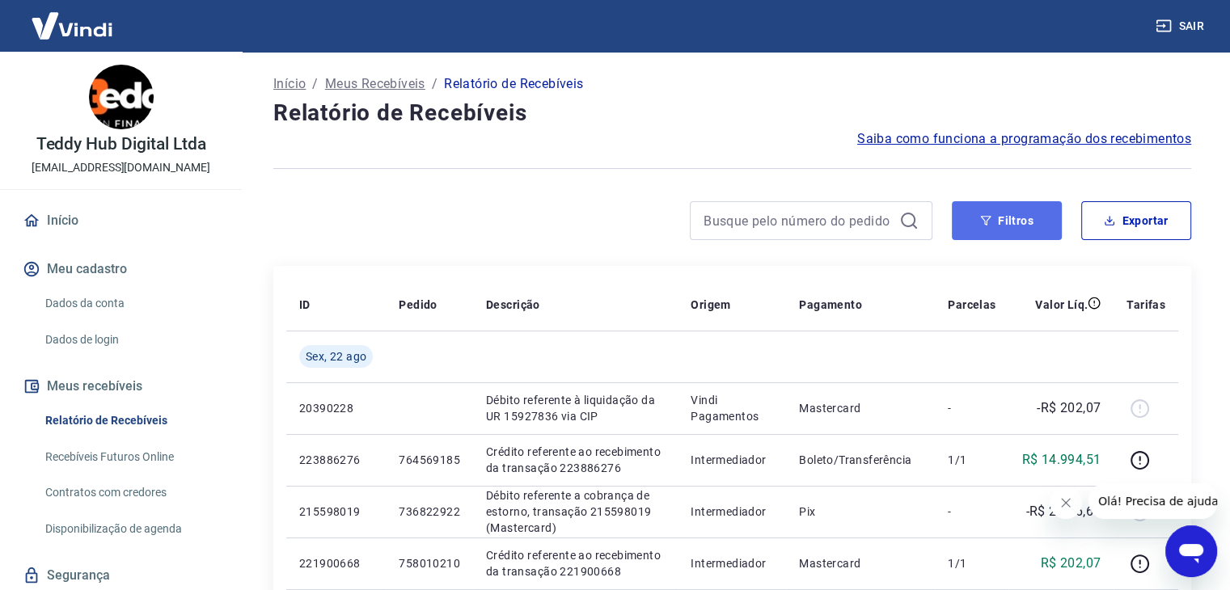
click at [1021, 210] on button "Filtros" at bounding box center [1007, 220] width 110 height 39
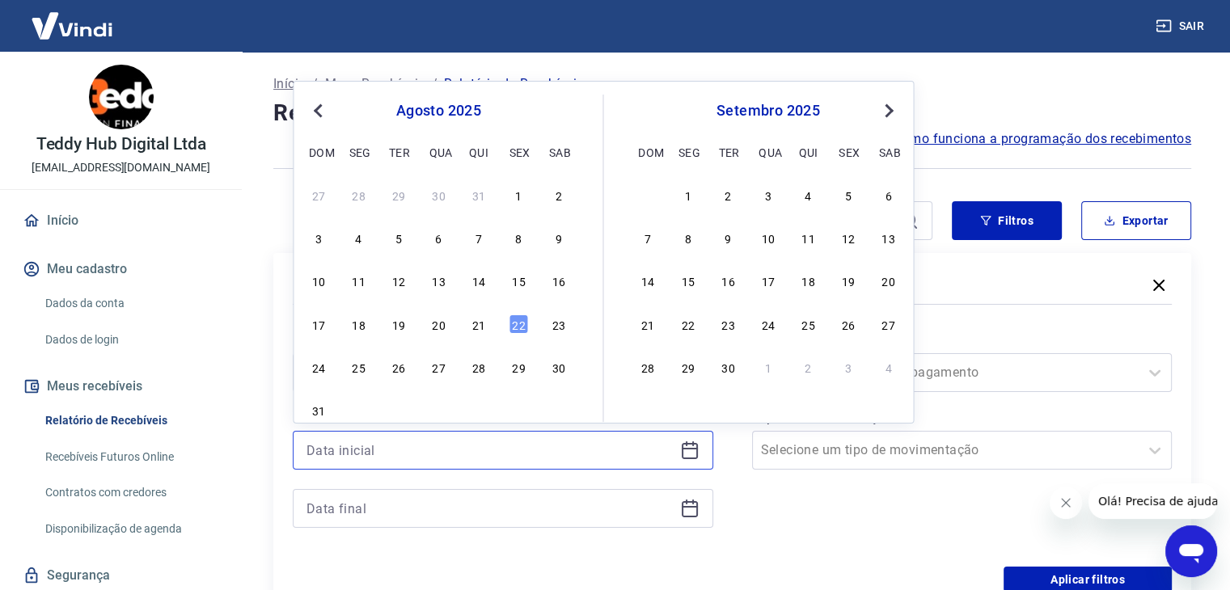
click at [594, 450] on input at bounding box center [489, 450] width 367 height 24
click at [522, 200] on div "1" at bounding box center [518, 194] width 19 height 19
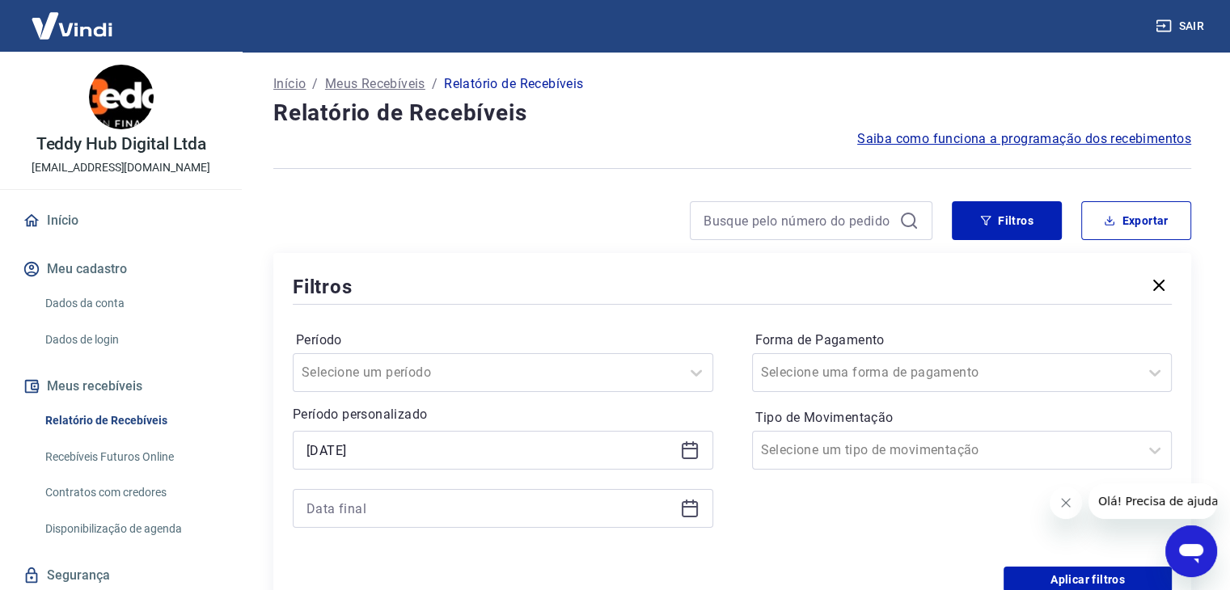
type input "[DATE]"
click at [689, 519] on div at bounding box center [503, 508] width 420 height 39
click at [692, 508] on icon at bounding box center [690, 507] width 16 height 2
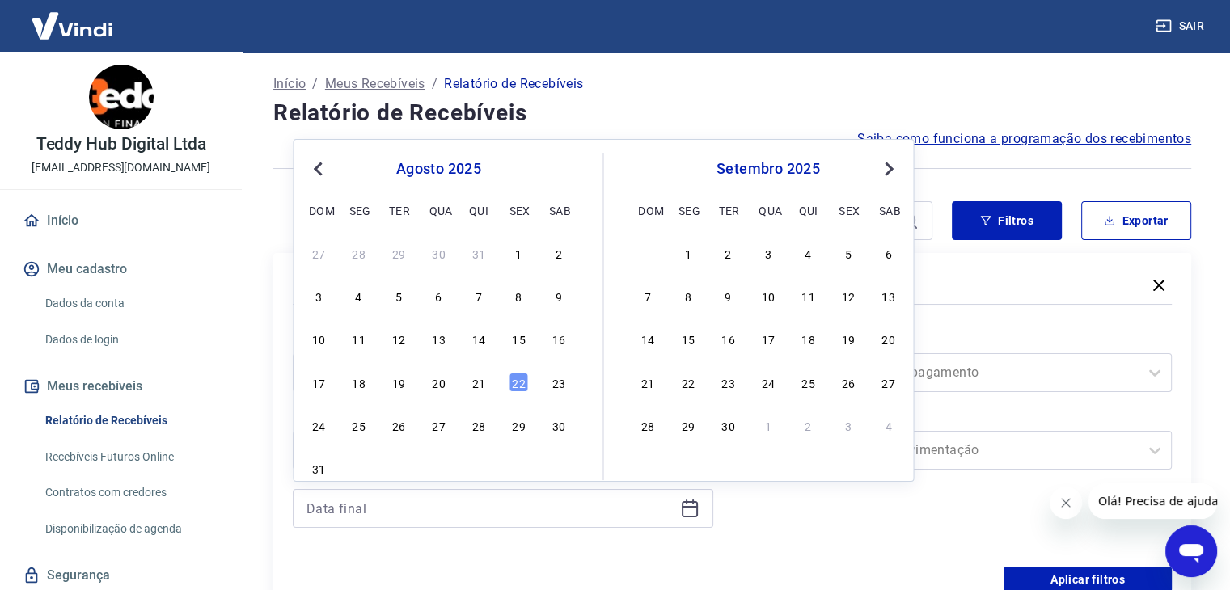
click at [544, 293] on div "3 4 5 6 7 8 9" at bounding box center [438, 296] width 264 height 23
click at [551, 295] on div "9" at bounding box center [558, 295] width 19 height 19
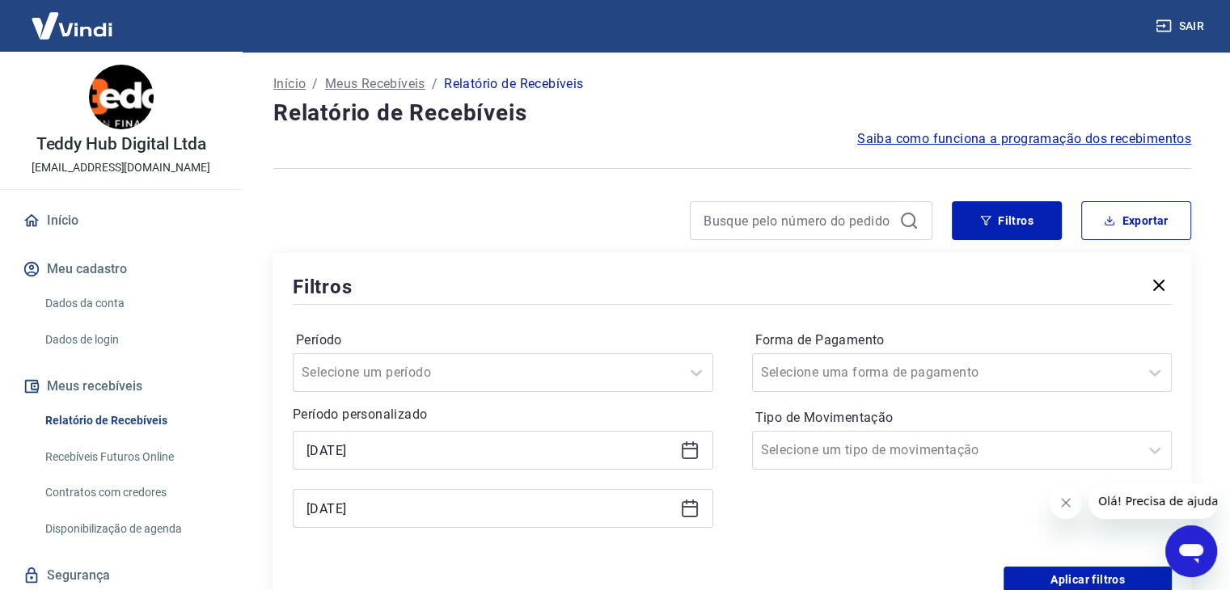
drag, startPoint x: 624, startPoint y: 496, endPoint x: 624, endPoint y: 506, distance: 10.5
click at [624, 506] on div "[DATE]" at bounding box center [503, 508] width 420 height 39
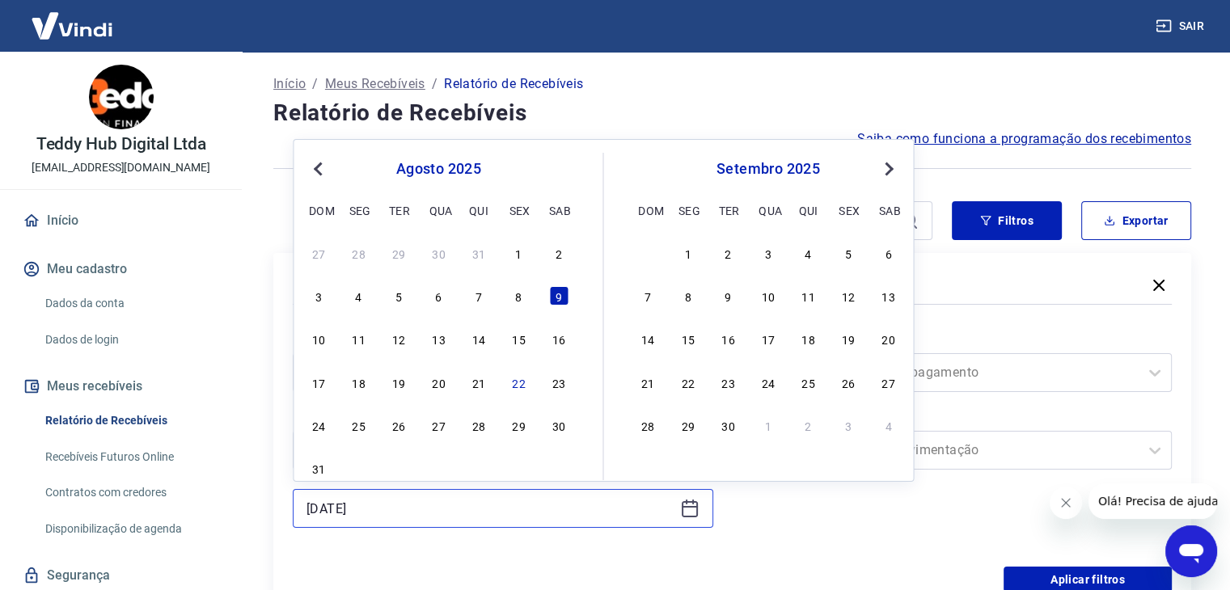
click at [624, 506] on input "[DATE]" at bounding box center [489, 508] width 367 height 24
click at [405, 292] on div "5" at bounding box center [398, 295] width 19 height 19
type input "[DATE]"
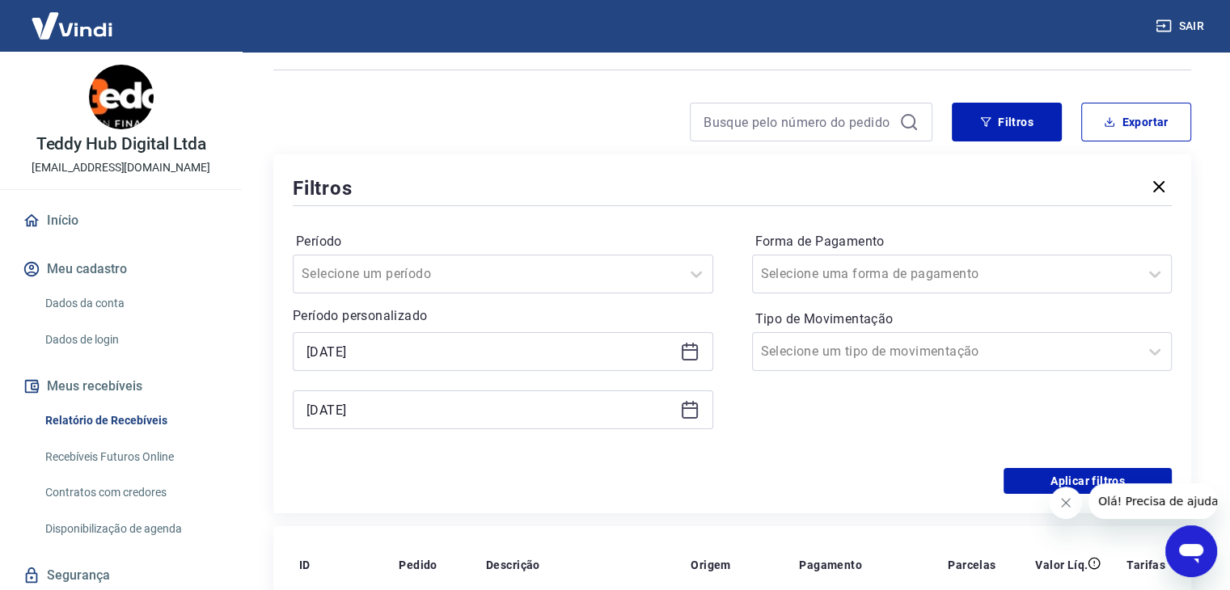
scroll to position [162, 0]
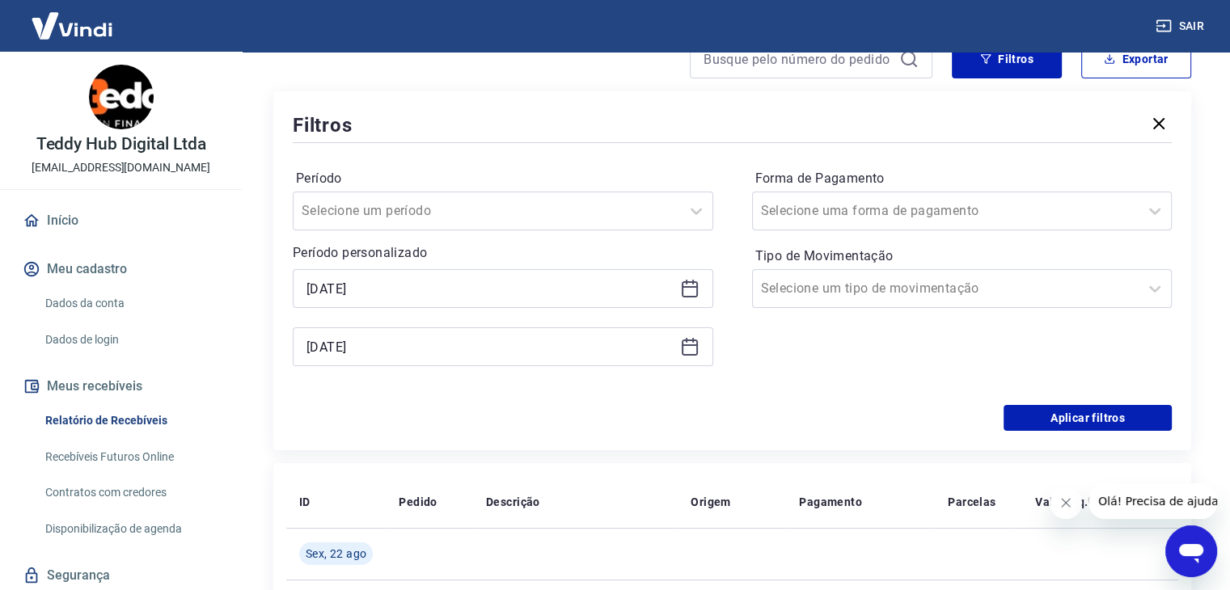
click at [1019, 391] on div "Período Selecione um período Período personalizado Selected date: [DATE] [DATE]…" at bounding box center [732, 275] width 879 height 259
click at [1022, 406] on button "Aplicar filtros" at bounding box center [1087, 418] width 168 height 26
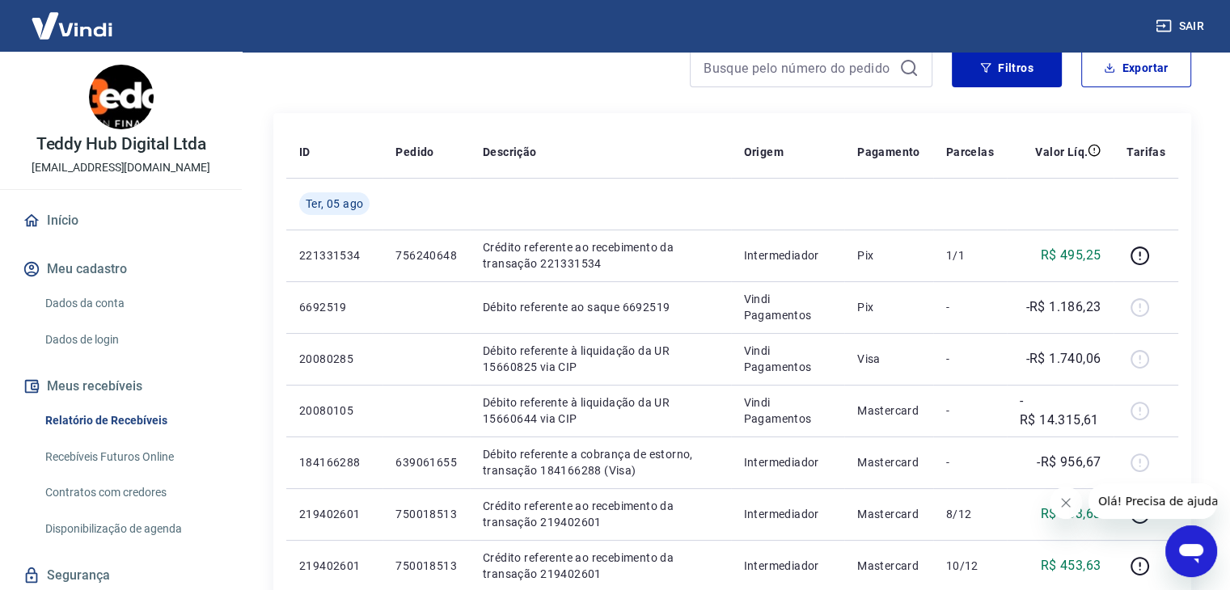
scroll to position [243, 0]
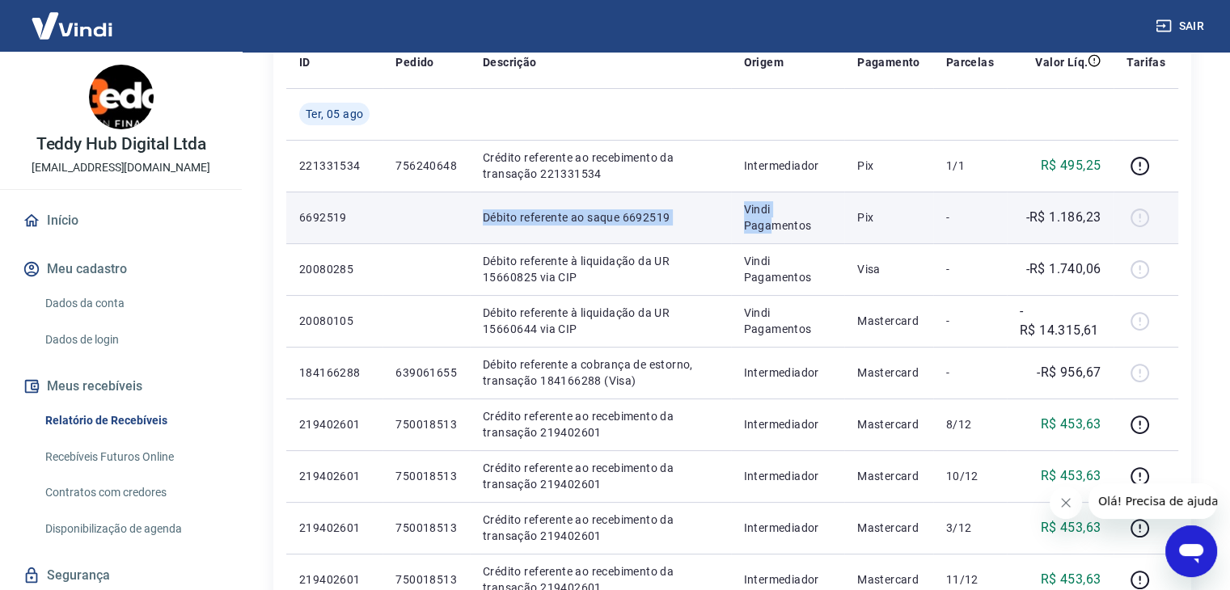
drag, startPoint x: 485, startPoint y: 230, endPoint x: 774, endPoint y: 232, distance: 288.7
click at [774, 232] on tr "6692519 Débito referente ao saque 6692519 Vindi Pagamentos Pix - -R$ 1.186,23" at bounding box center [732, 218] width 892 height 52
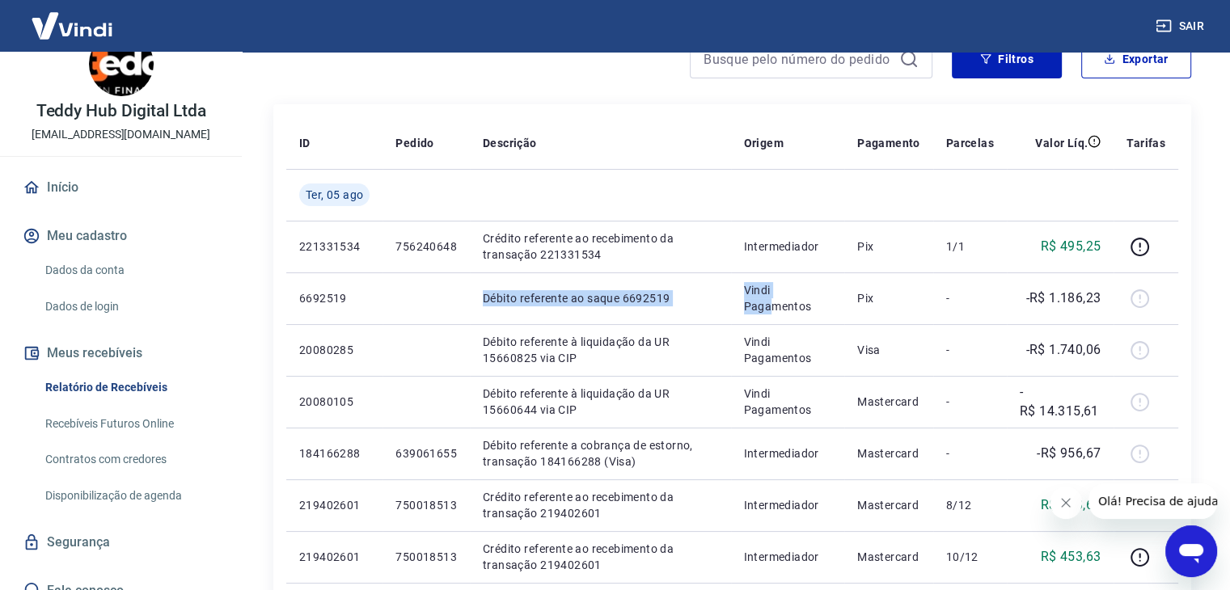
scroll to position [52, 0]
